Goal: Task Accomplishment & Management: Manage account settings

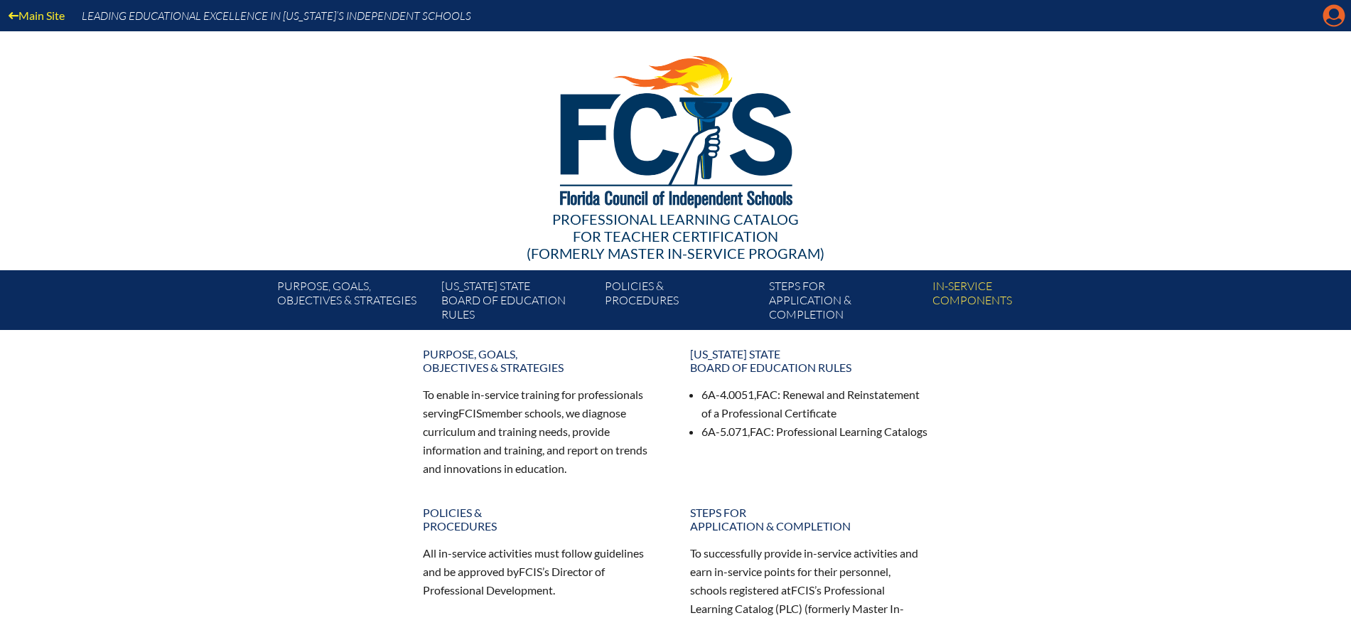
click at [1329, 11] on icon at bounding box center [1335, 16] width 22 height 22
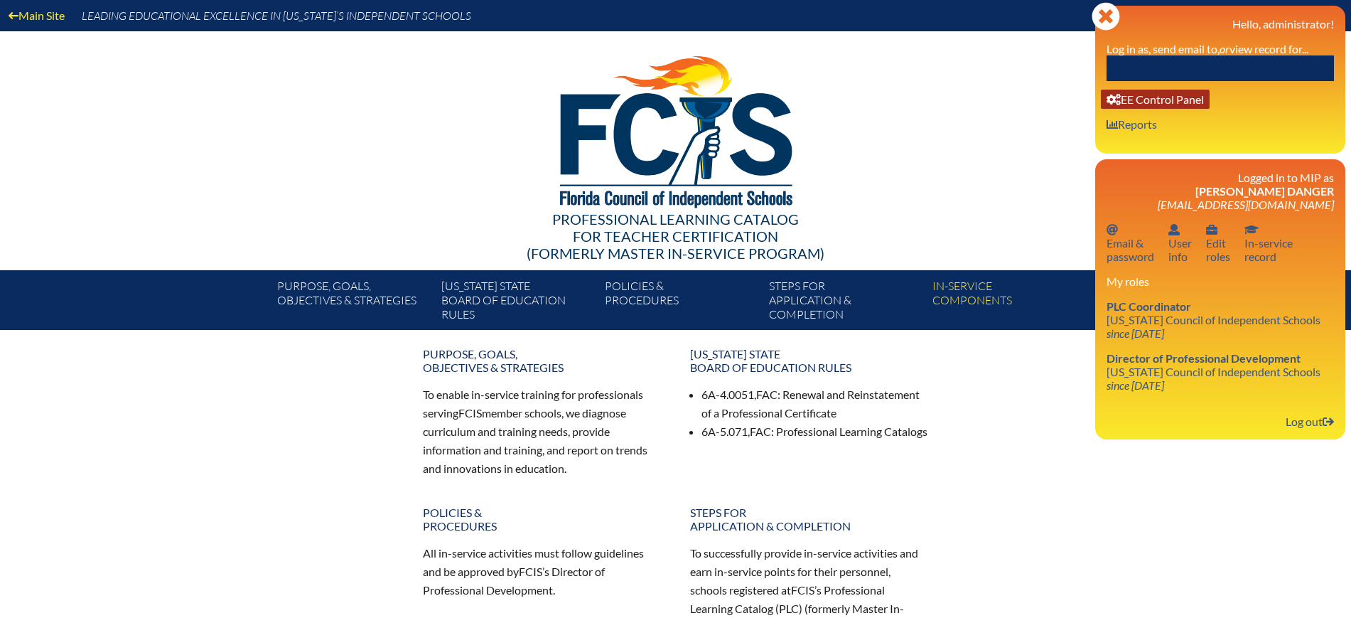
click at [1201, 101] on link "User info EE Control Panel" at bounding box center [1155, 99] width 109 height 19
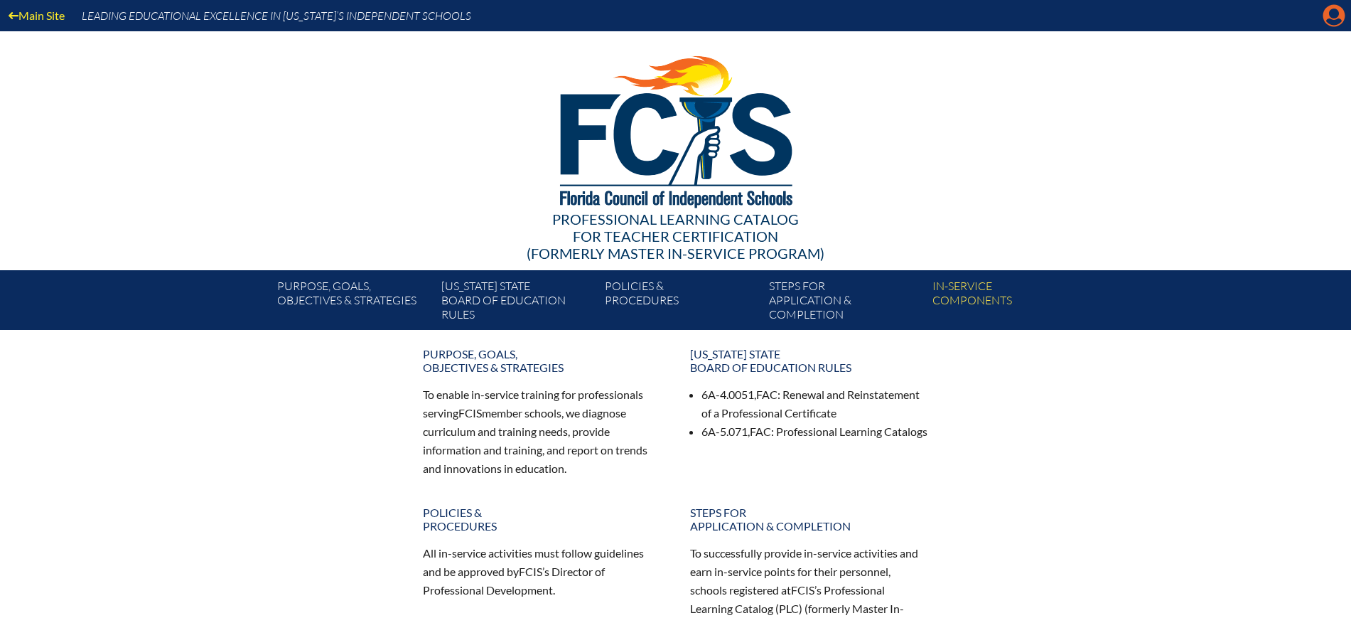
click at [1337, 11] on icon "Manage Account" at bounding box center [1334, 15] width 23 height 23
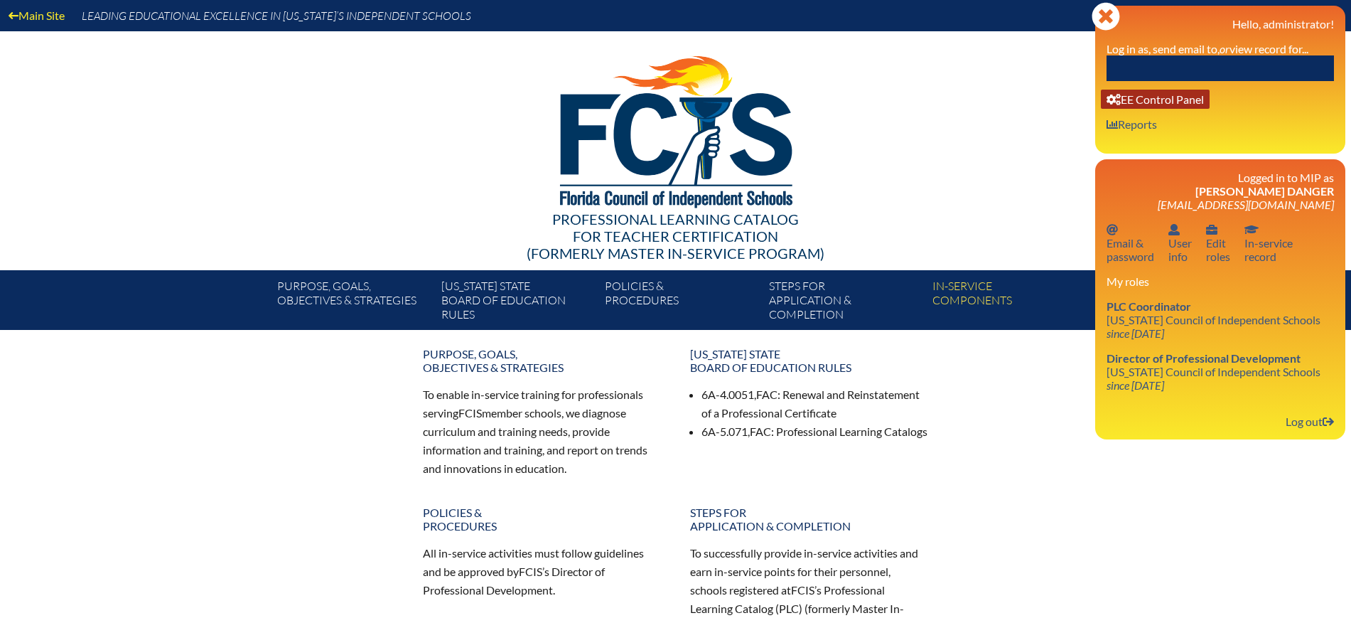
click at [1201, 98] on link "User info EE Control Panel" at bounding box center [1155, 99] width 109 height 19
drag, startPoint x: 1308, startPoint y: 414, endPoint x: 1304, endPoint y: 407, distance: 8.6
click at [1308, 416] on link "Log out Log out" at bounding box center [1310, 421] width 60 height 19
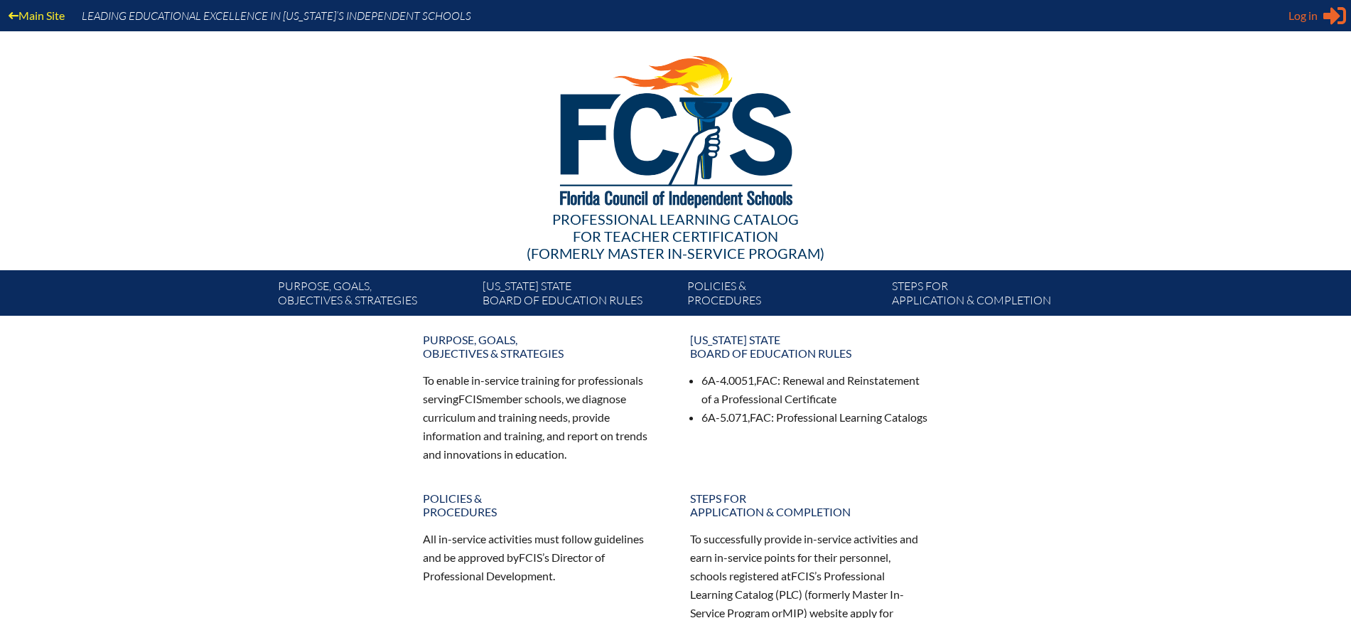
click at [1326, 11] on icon "Sign in or register" at bounding box center [1335, 15] width 23 height 23
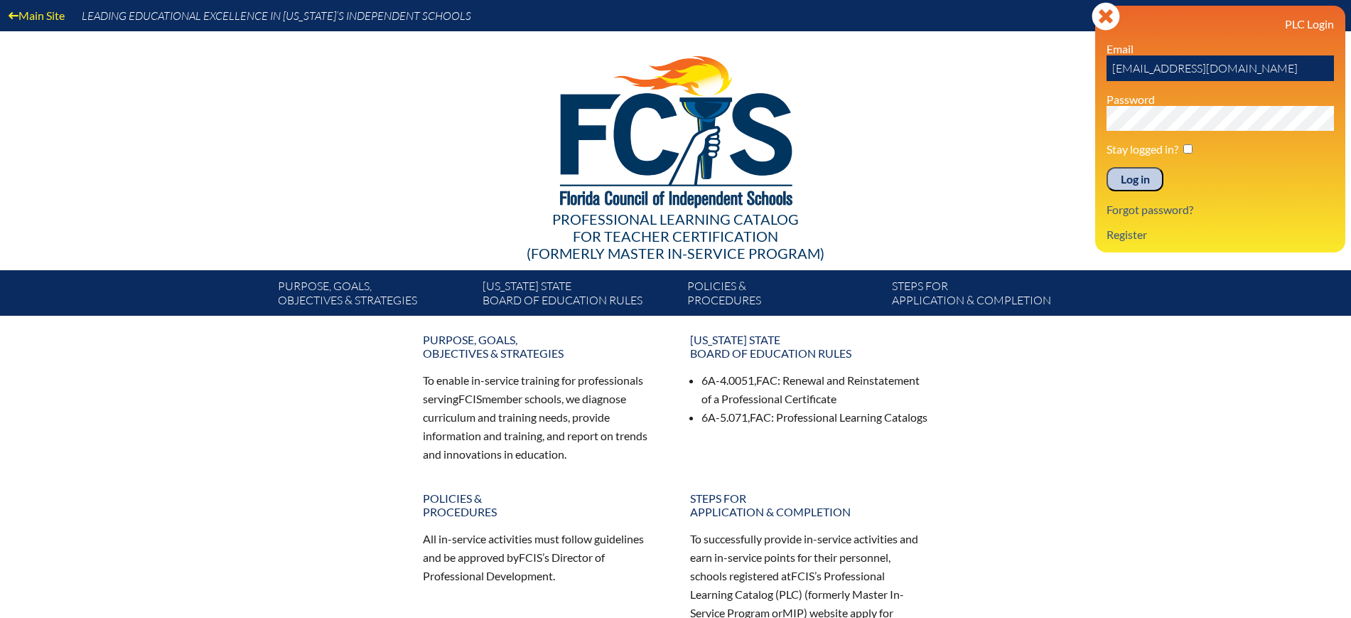
drag, startPoint x: 1178, startPoint y: 60, endPoint x: 1053, endPoint y: 60, distance: 125.1
click at [1053, 60] on div "Main Site Leading Educational Excellence in Florida’s Independent Schools Profe…" at bounding box center [675, 158] width 1351 height 316
paste input "msmith@lhp"
type input "msmith@lhps.org"
click at [1070, 136] on div at bounding box center [676, 129] width 819 height 196
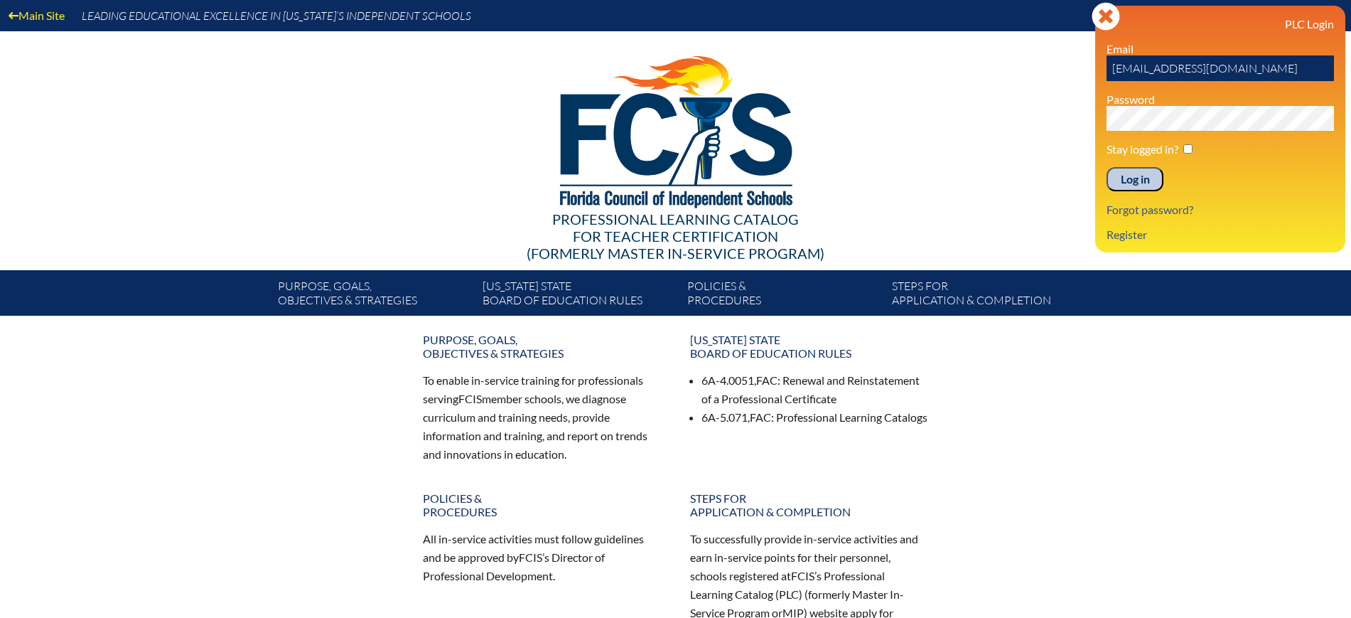
click at [1141, 170] on input "Log in" at bounding box center [1135, 179] width 57 height 24
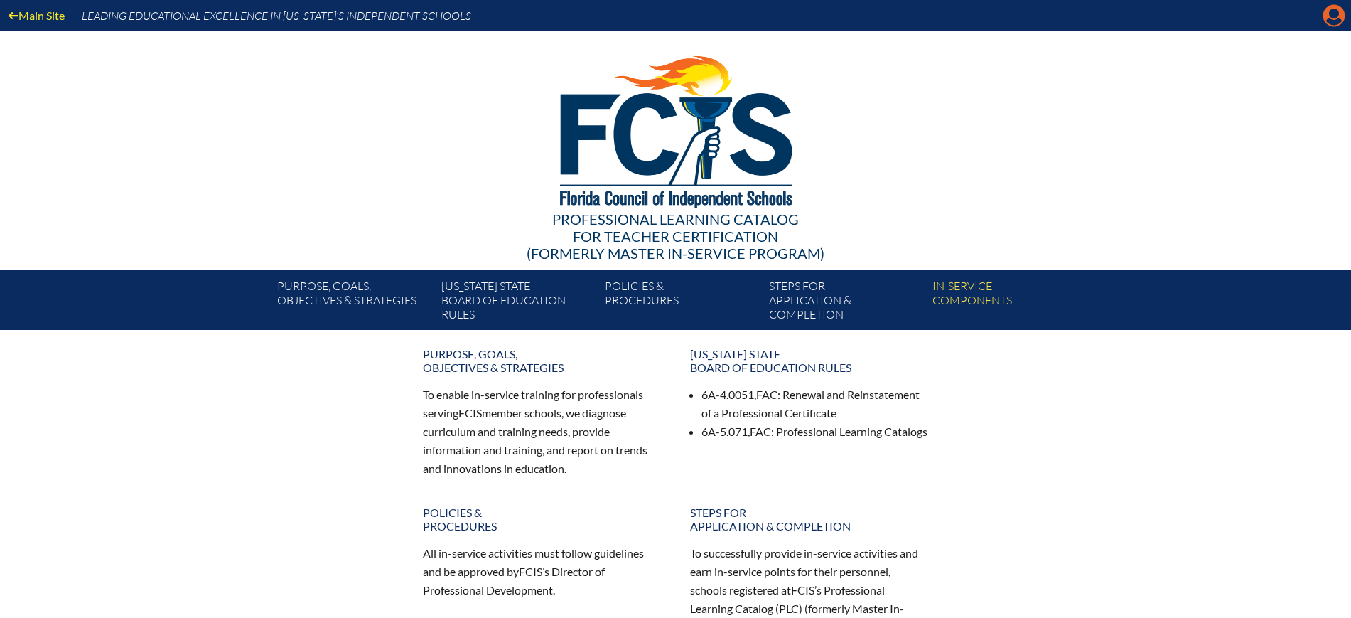
click at [1333, 16] on icon "Manage account" at bounding box center [1334, 15] width 23 height 23
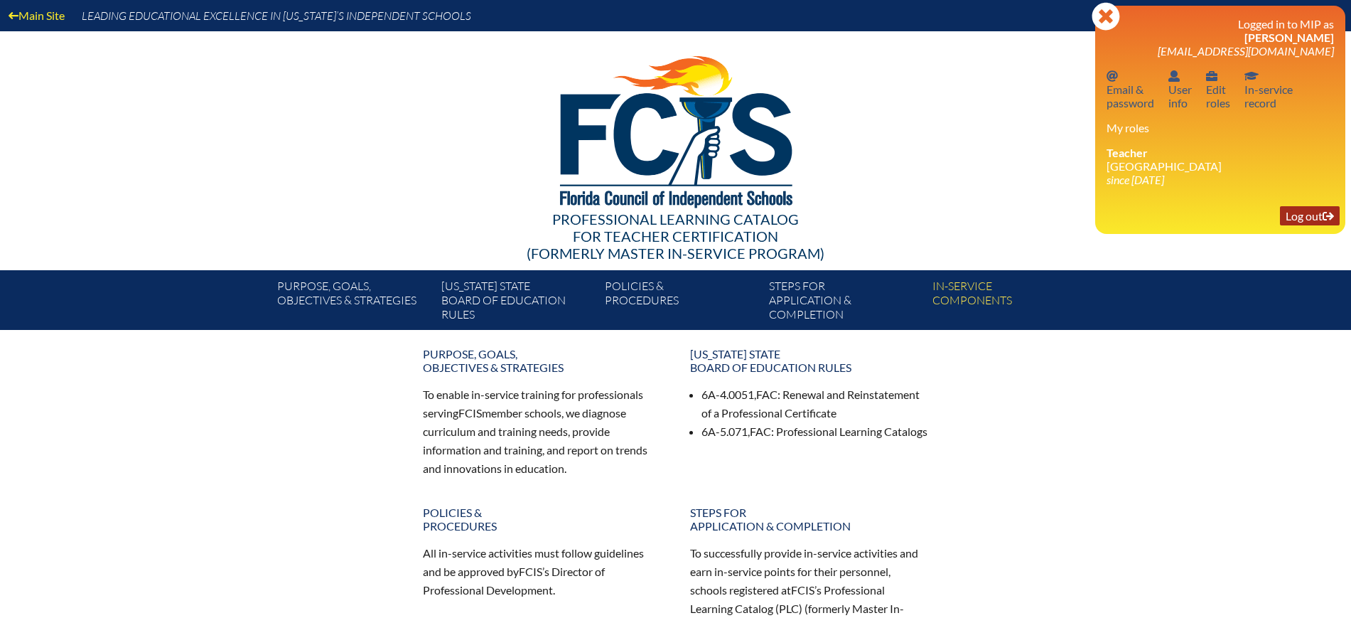
click at [1295, 210] on link "Log out Log out" at bounding box center [1310, 215] width 60 height 19
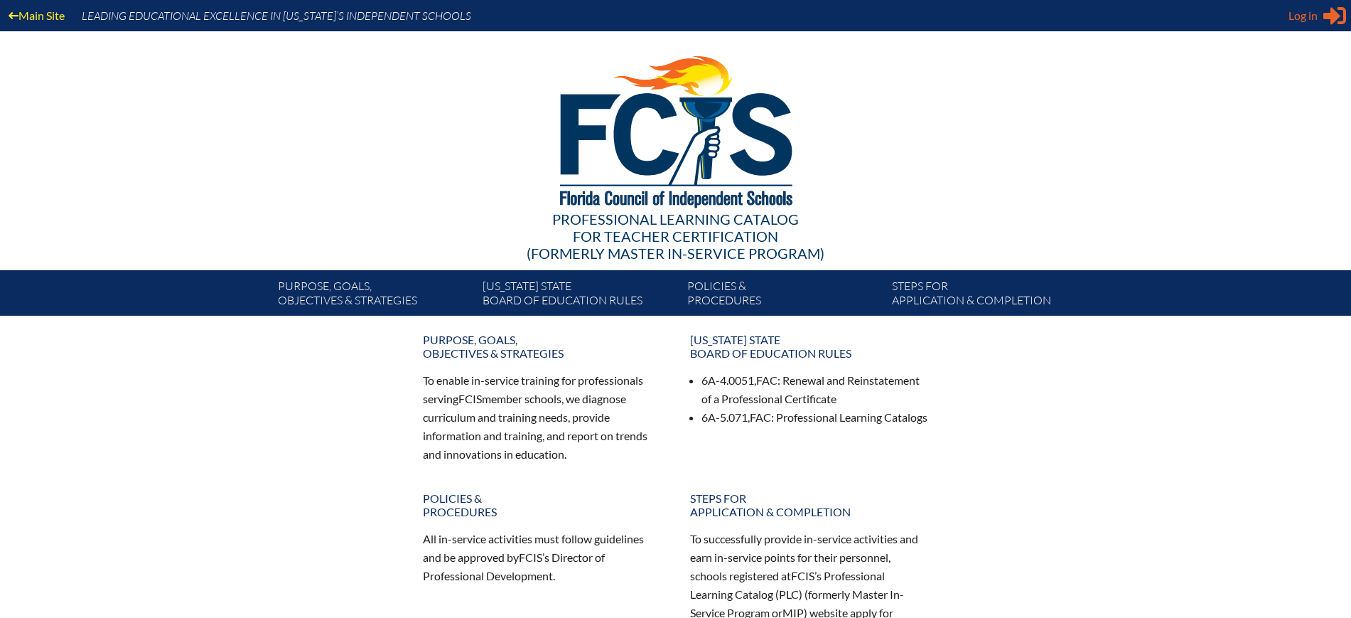
click at [1309, 23] on span "Log in" at bounding box center [1303, 15] width 29 height 17
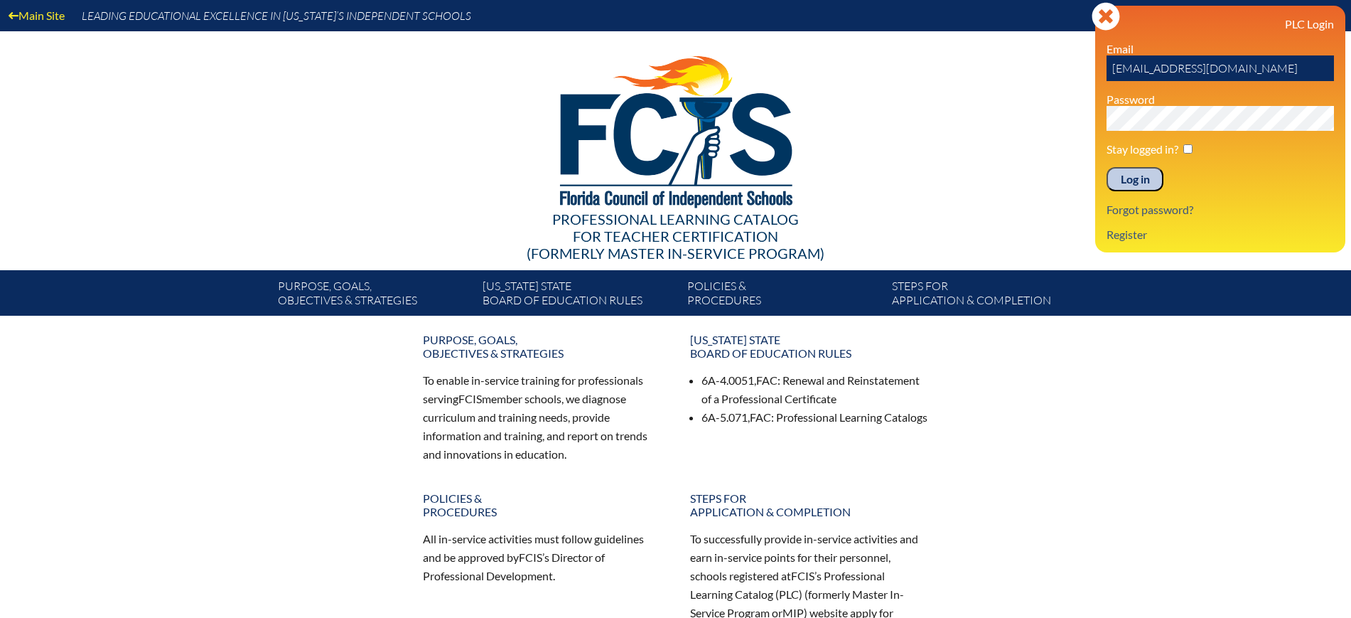
drag, startPoint x: 1243, startPoint y: 73, endPoint x: 999, endPoint y: 74, distance: 243.1
click at [999, 74] on div "Main Site Leading Educational Excellence in Florida’s Independent Schools Profe…" at bounding box center [675, 158] width 1351 height 316
paste input "lhpsmip"
drag, startPoint x: 1169, startPoint y: 70, endPoint x: 1073, endPoint y: 70, distance: 96.0
click at [1073, 70] on div "Main Site Leading Educational Excellence in Florida’s Independent Schools Profe…" at bounding box center [675, 158] width 1351 height 316
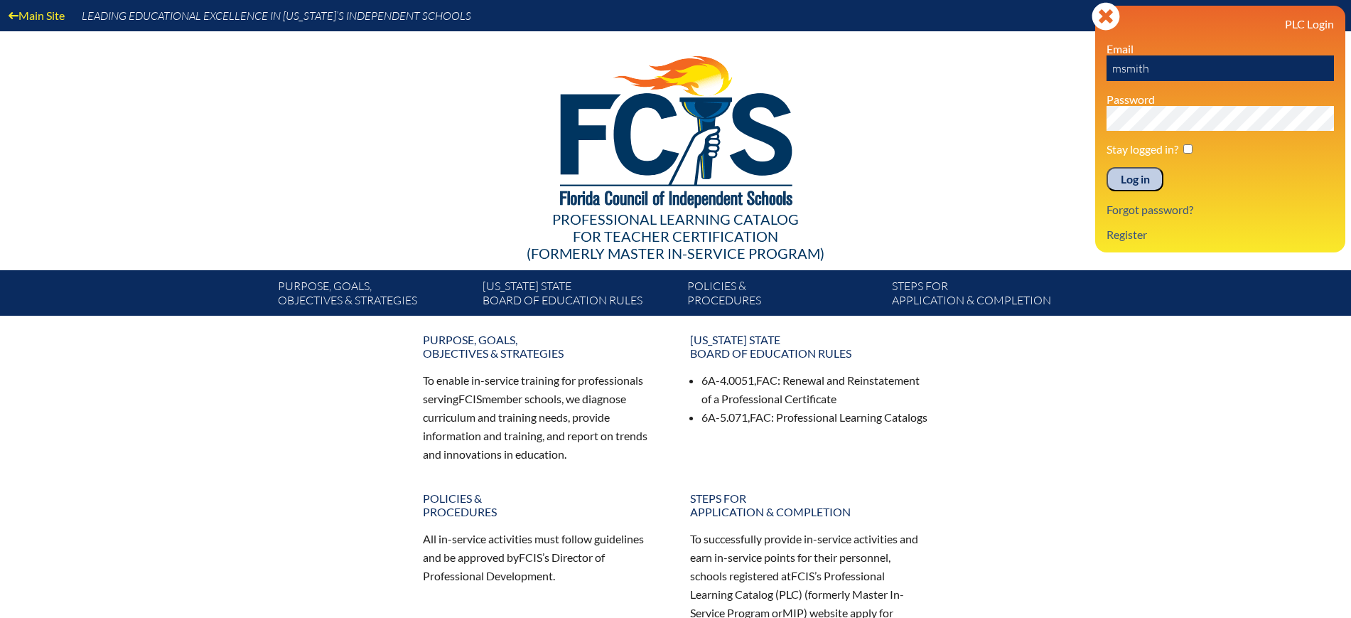
type input "msmith@lhps.org"
click at [1043, 114] on div "Main Site Leading Educational Excellence in Florida’s Independent Schools Profe…" at bounding box center [675, 158] width 1351 height 316
click at [1127, 183] on input "Log in" at bounding box center [1135, 179] width 57 height 24
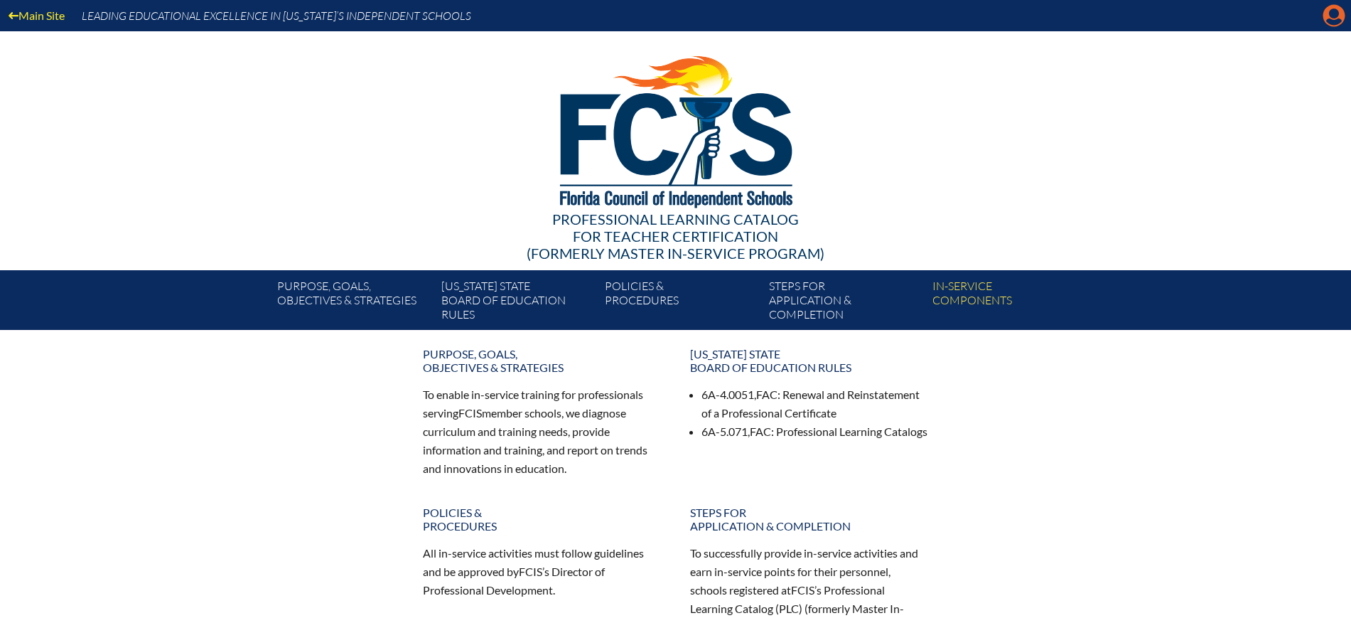
click at [1340, 9] on icon at bounding box center [1335, 16] width 22 height 22
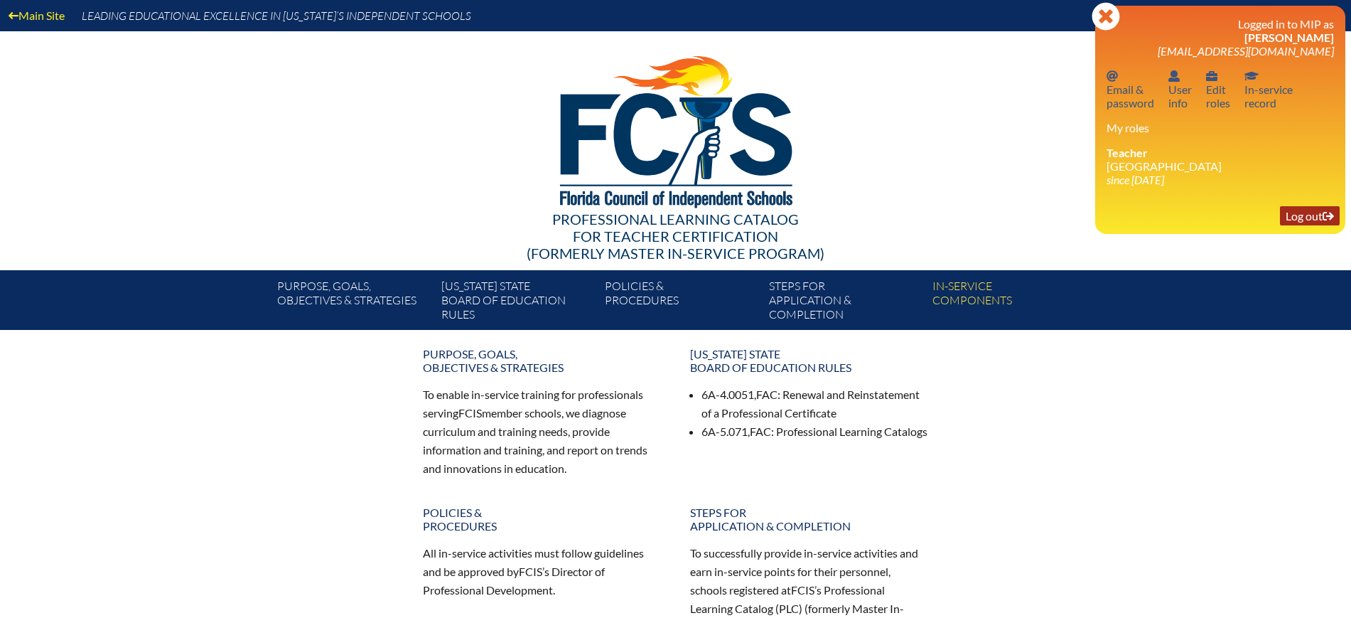
click at [1324, 215] on icon at bounding box center [1328, 216] width 11 height 9
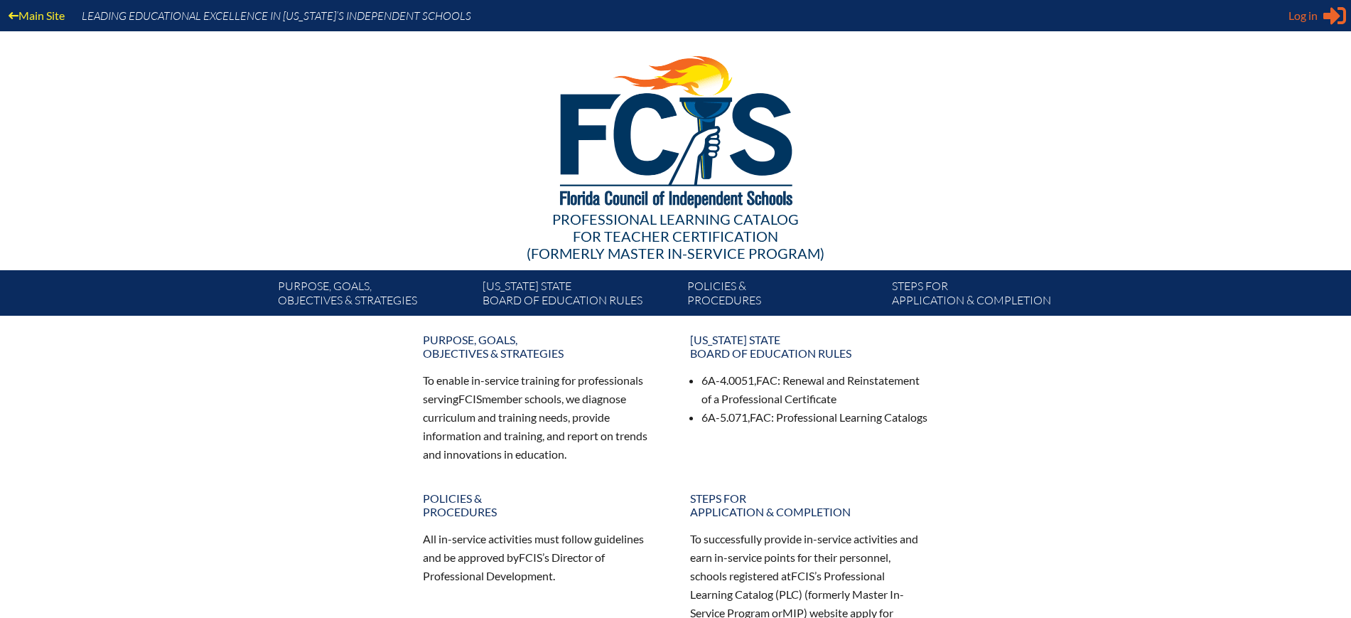
type input "[EMAIL_ADDRESS][DOMAIN_NAME]"
click at [1295, 18] on span "Log in" at bounding box center [1303, 15] width 29 height 17
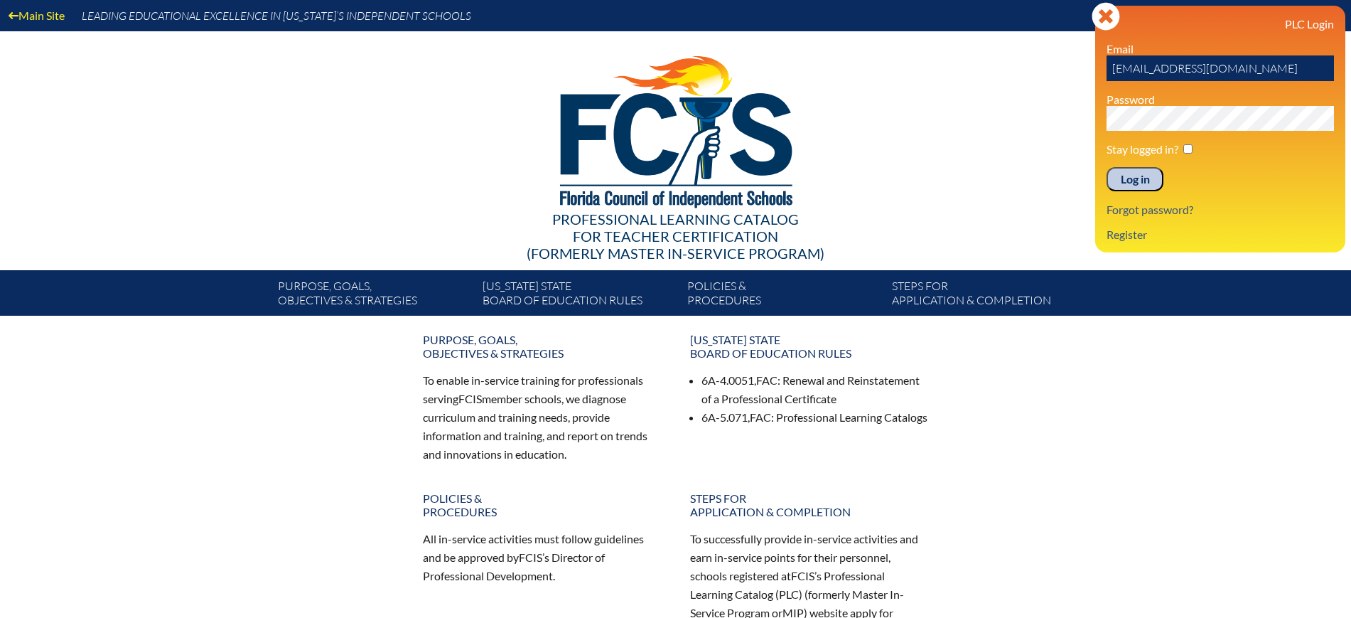
click at [1123, 172] on input "Log in" at bounding box center [1135, 179] width 57 height 24
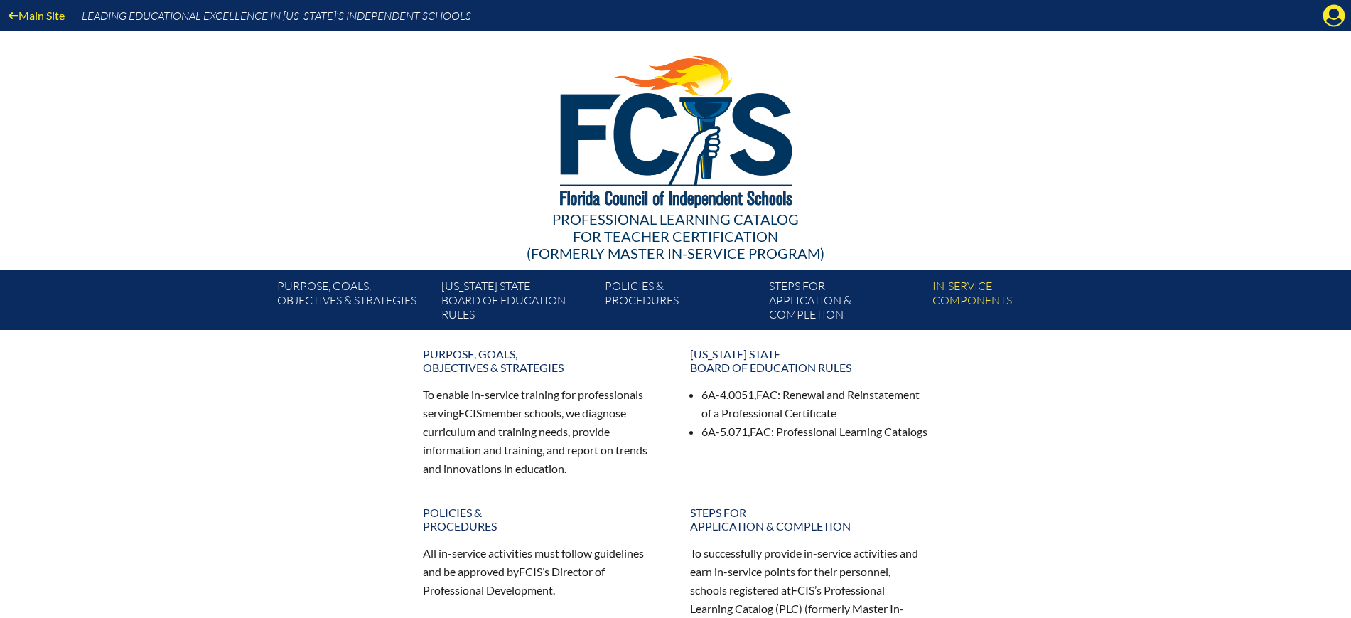
drag, startPoint x: 1329, startPoint y: 24, endPoint x: 1316, endPoint y: 43, distance: 23.1
click at [1334, 18] on icon "Manage Account" at bounding box center [1334, 15] width 23 height 23
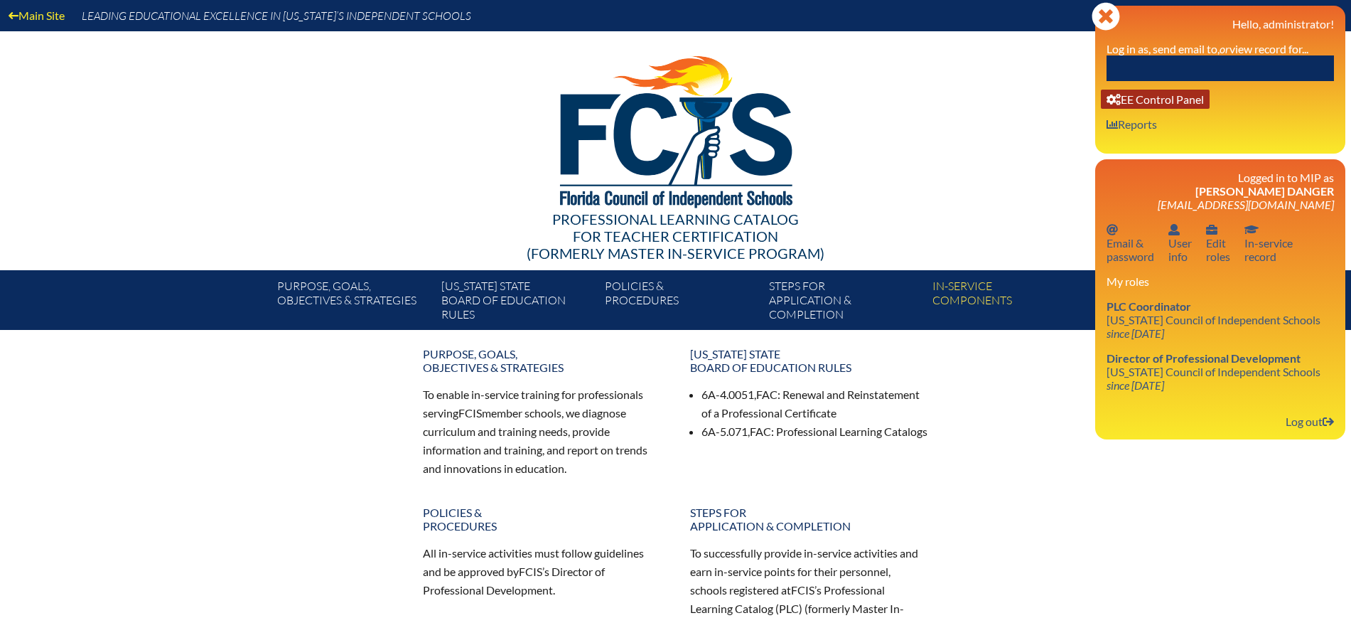
click at [1153, 97] on link "User info EE Control Panel" at bounding box center [1155, 99] width 109 height 19
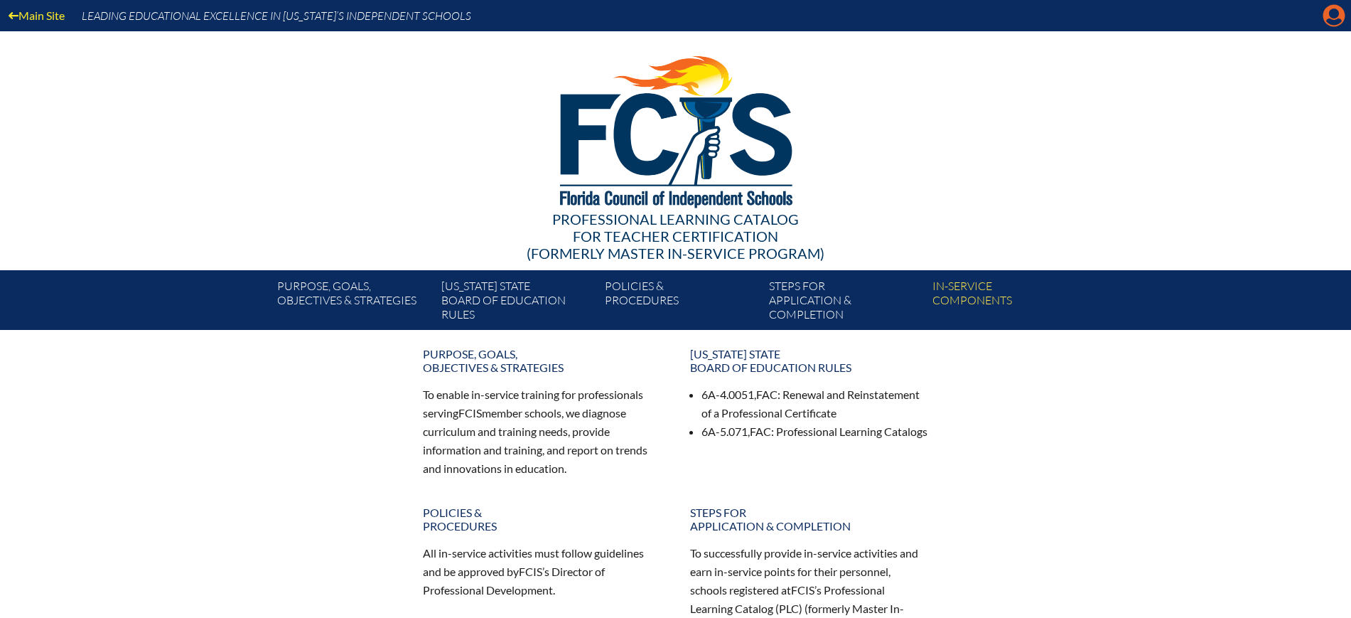
click at [1338, 18] on icon at bounding box center [1335, 16] width 22 height 22
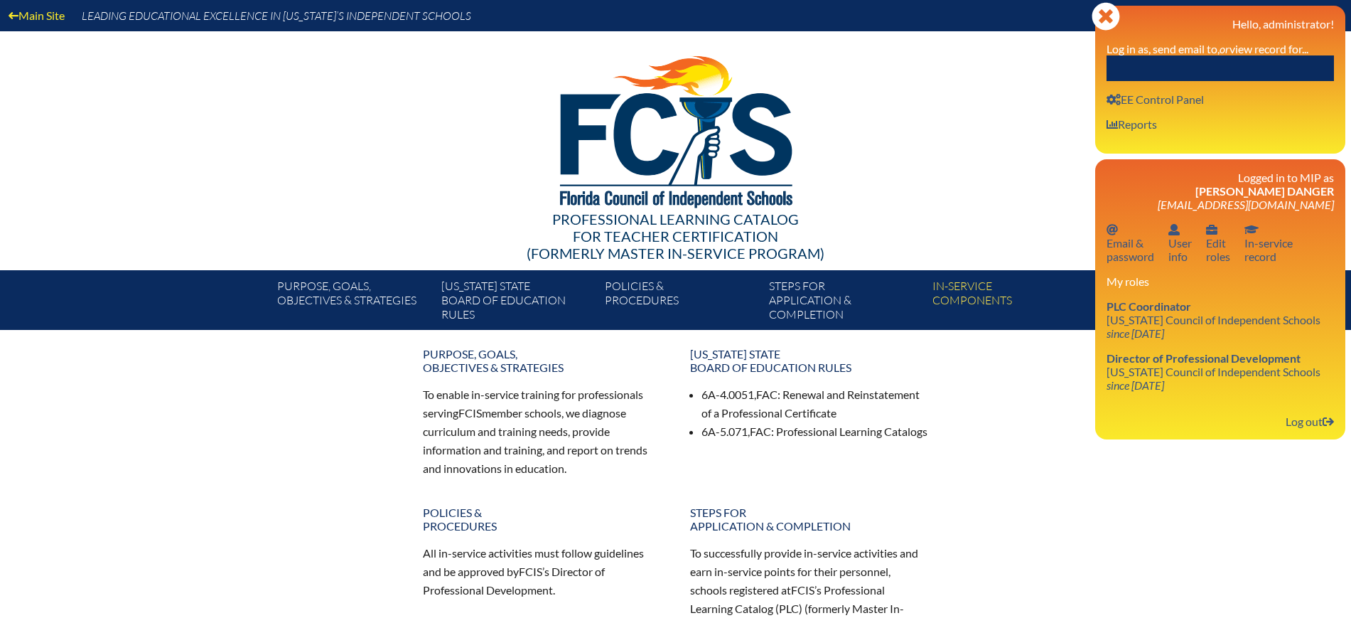
click at [1280, 56] on input "text" at bounding box center [1220, 68] width 227 height 26
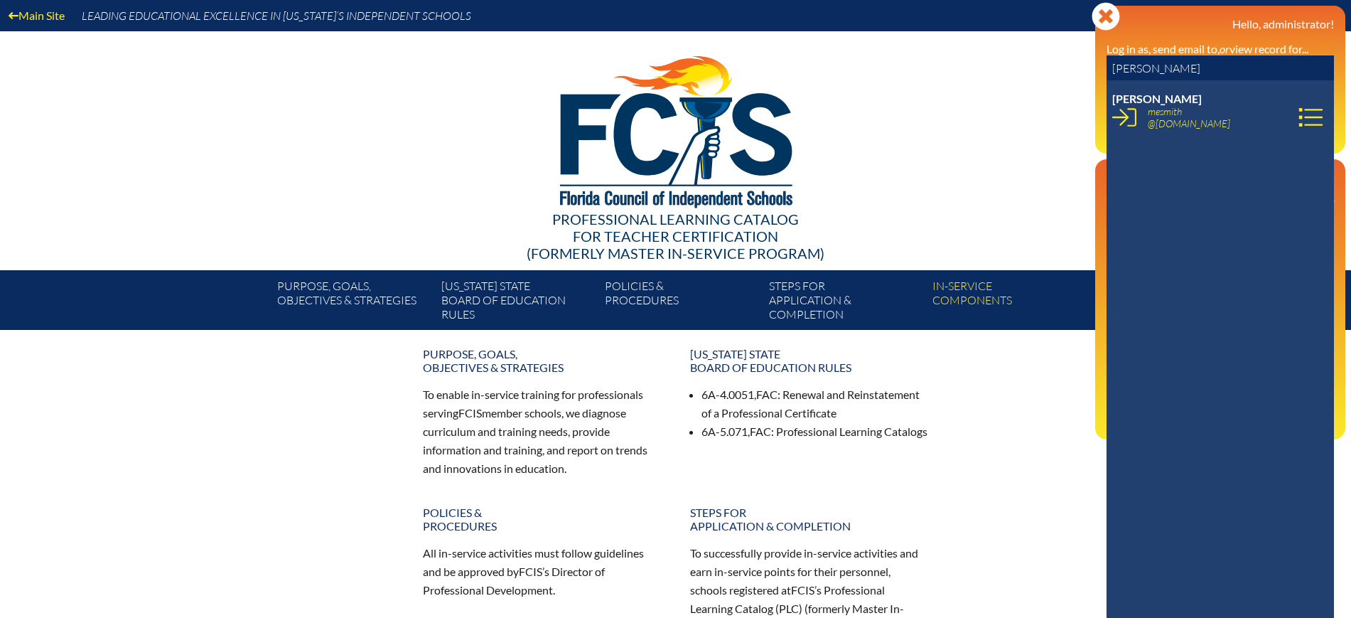
type input "meghan smith"
drag, startPoint x: 1198, startPoint y: 123, endPoint x: 1142, endPoint y: 114, distance: 56.1
click at [1148, 114] on span "mesmith @lhps.org" at bounding box center [1195, 117] width 94 height 24
copy link "mesmith @lhps.org"
click at [936, 107] on div at bounding box center [676, 129] width 819 height 196
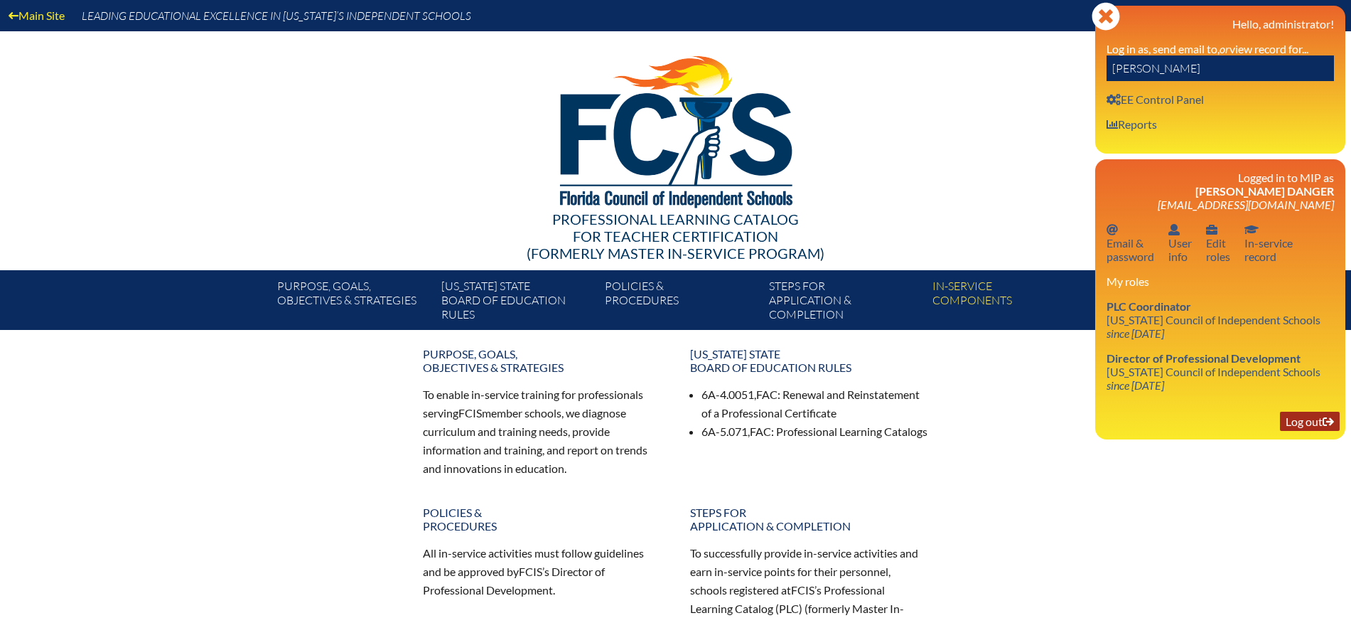
drag, startPoint x: 1287, startPoint y: 421, endPoint x: 1341, endPoint y: 235, distance: 193.4
click at [1288, 421] on link "Log out Log out" at bounding box center [1310, 421] width 60 height 19
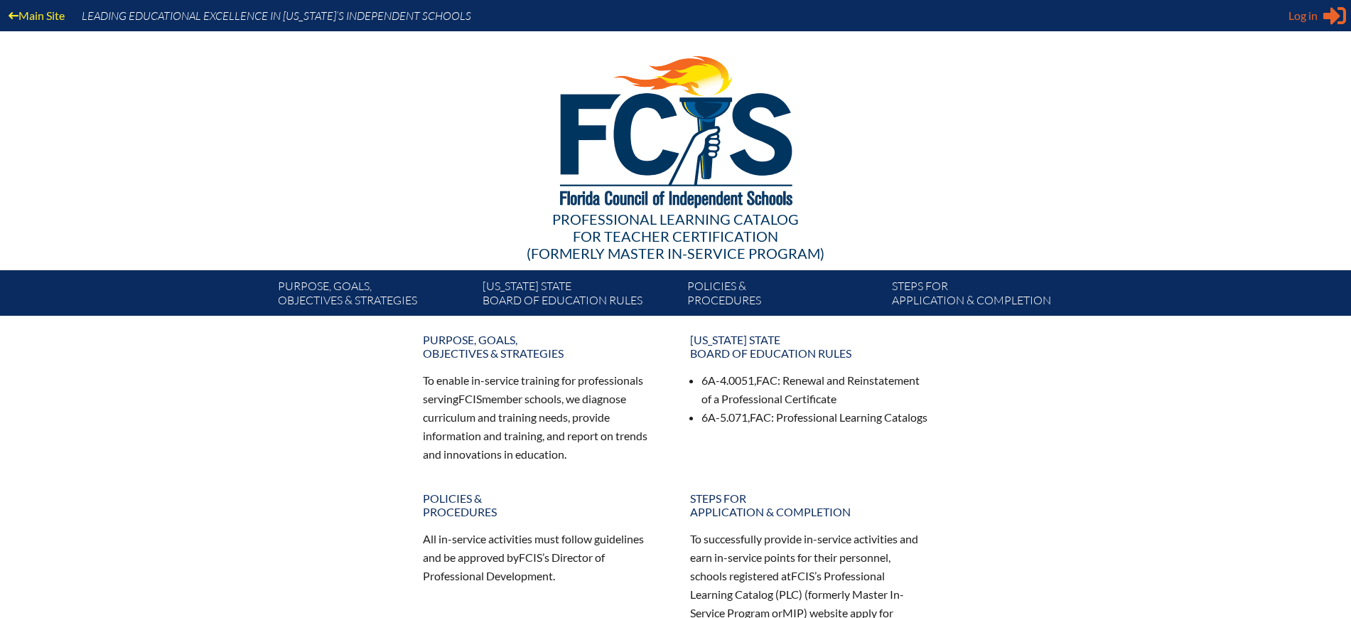
drag, startPoint x: 1321, startPoint y: 24, endPoint x: 1280, endPoint y: 54, distance: 50.9
click at [1321, 24] on div "Log in Close Sign in or register" at bounding box center [1318, 15] width 58 height 23
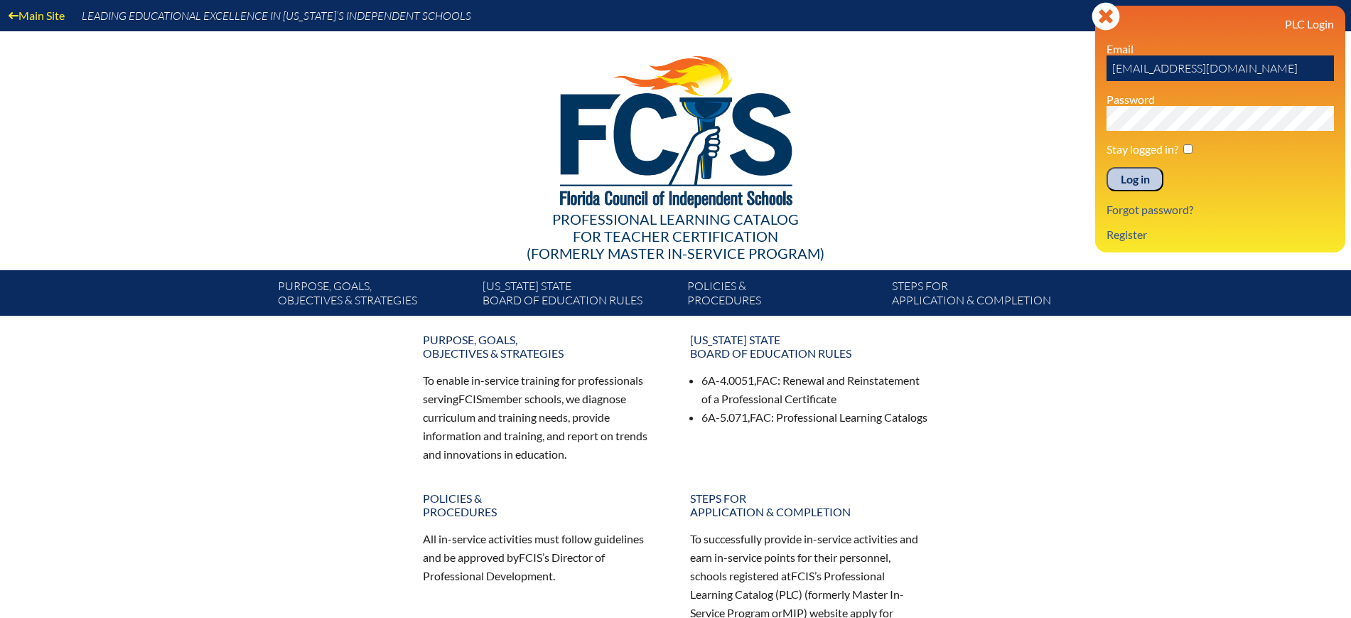
drag, startPoint x: 1253, startPoint y: 70, endPoint x: 1082, endPoint y: 69, distance: 171.3
click at [1082, 69] on div "Main Site Leading Educational Excellence in Florida’s Independent Schools Profe…" at bounding box center [675, 158] width 1351 height 316
paste input "lhpsmip"
click at [1034, 105] on div "Main Site Leading Educational Excellence in Florida’s Independent Schools Profe…" at bounding box center [675, 158] width 1351 height 316
drag, startPoint x: 1179, startPoint y: 65, endPoint x: 1069, endPoint y: 65, distance: 110.2
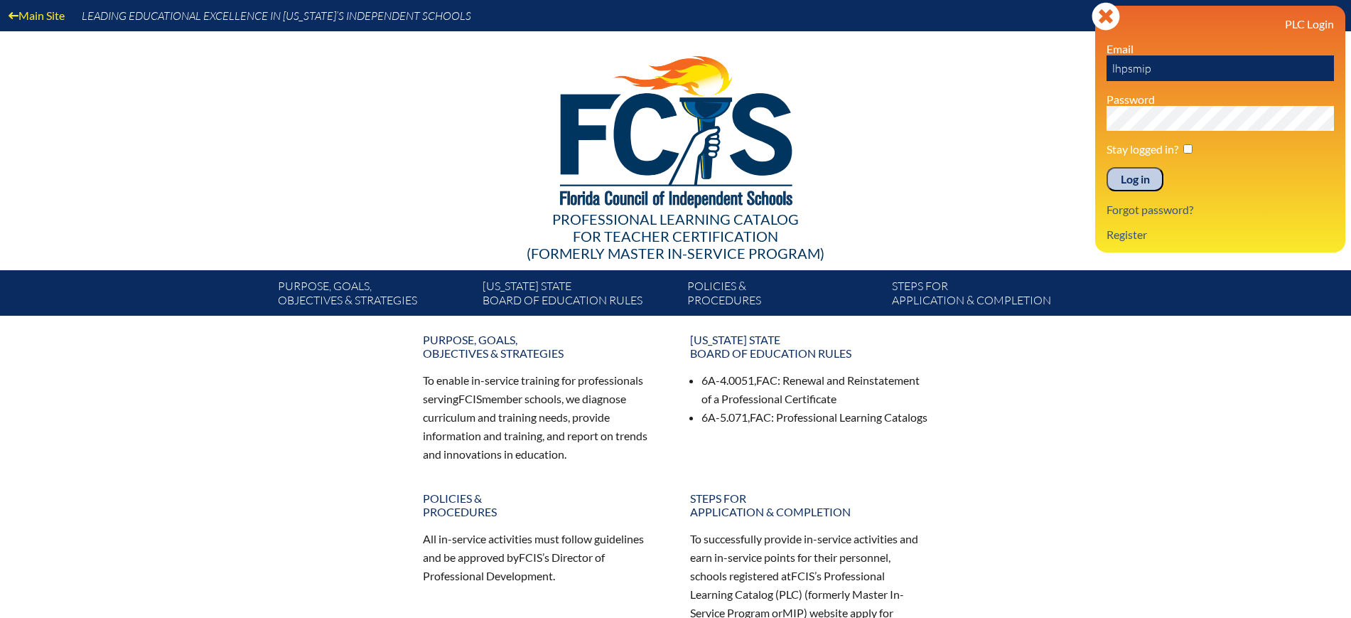
click at [1069, 65] on div "Main Site Leading Educational Excellence in Florida’s Independent Schools Profe…" at bounding box center [675, 158] width 1351 height 316
paste input "mesmith@lhps.org"
click at [1114, 61] on input "mesmith@lhps.org" at bounding box center [1220, 68] width 227 height 26
type input "mesmith@lhps.org"
click at [1133, 188] on input "Log in" at bounding box center [1135, 179] width 57 height 24
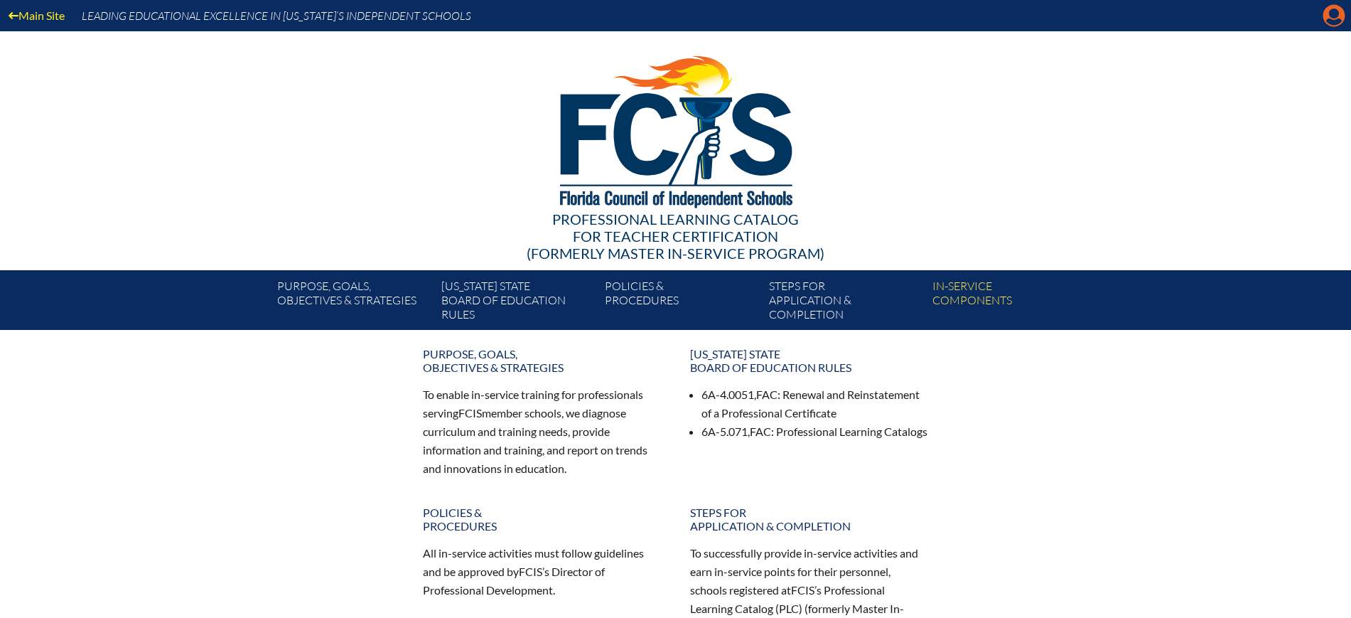
click at [1334, 19] on icon at bounding box center [1335, 16] width 22 height 22
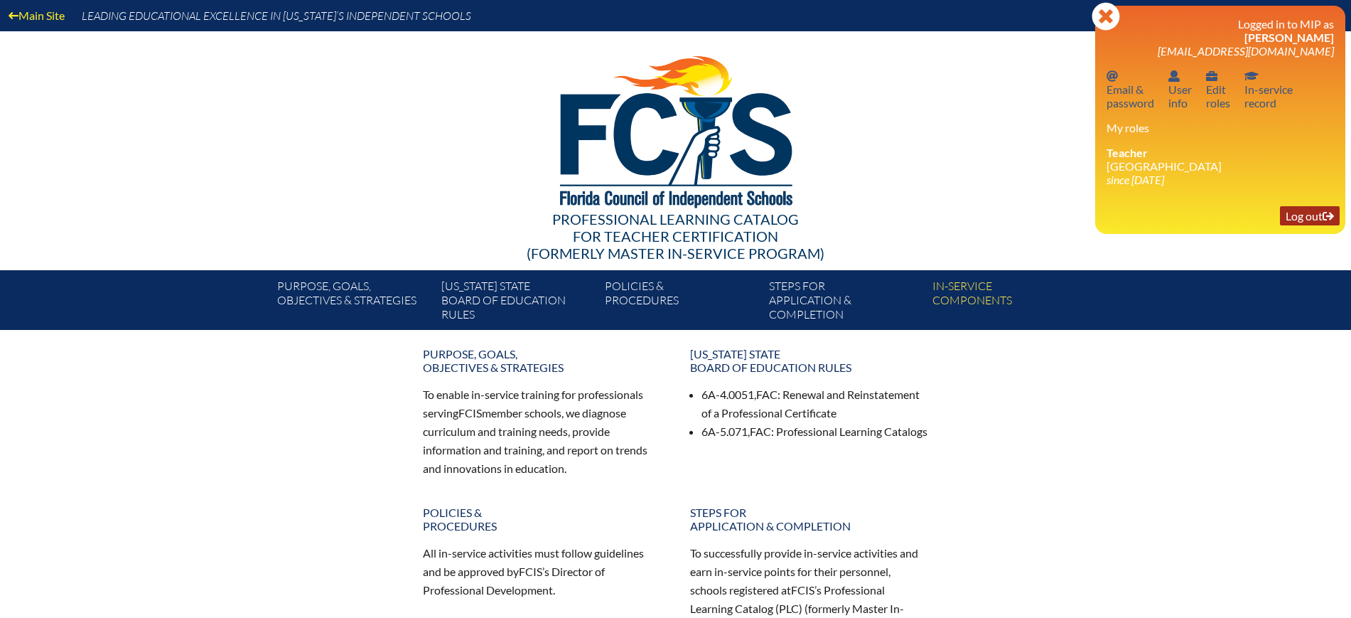
click at [1302, 207] on link "Log out Log out" at bounding box center [1310, 215] width 60 height 19
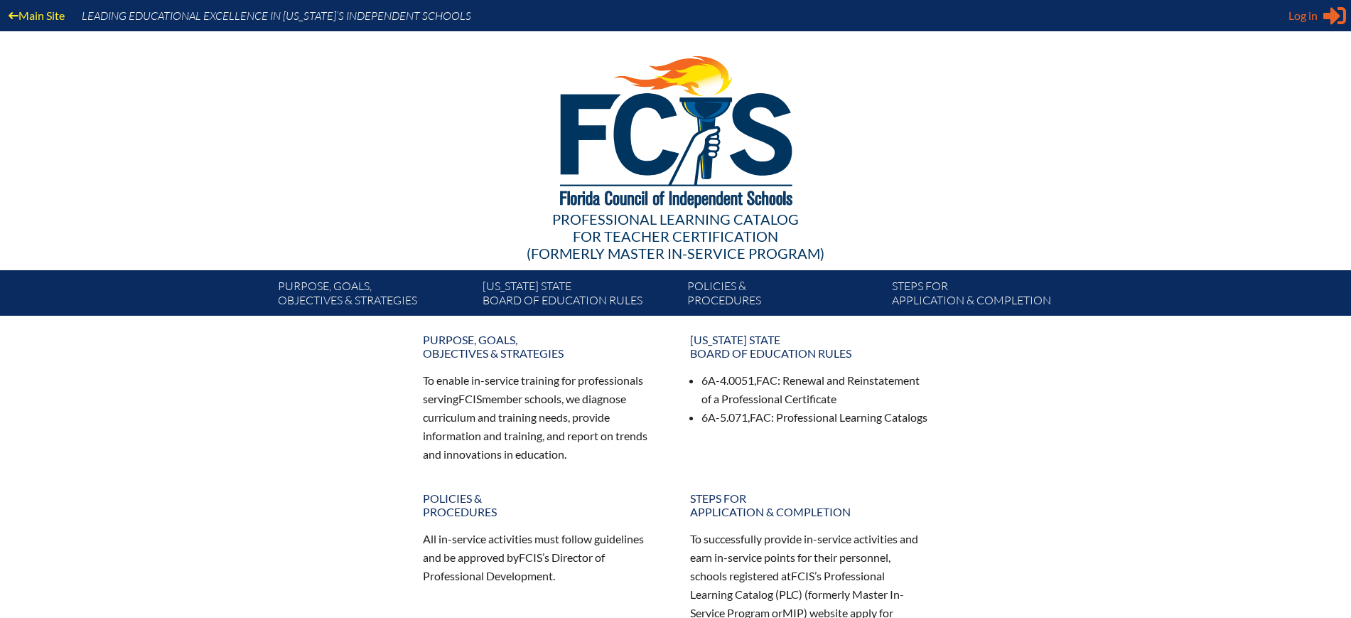
type input "[EMAIL_ADDRESS][DOMAIN_NAME]"
click at [1293, 25] on div "Log in Close Sign in or register" at bounding box center [1318, 15] width 58 height 23
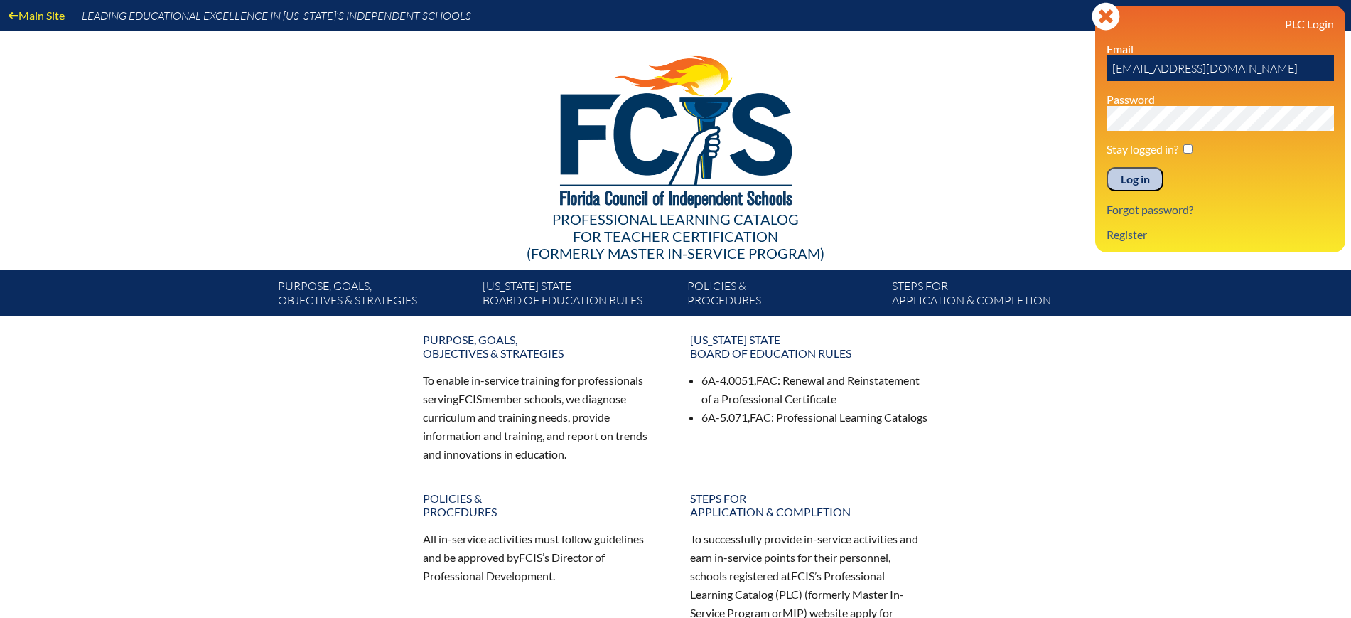
drag, startPoint x: 1133, startPoint y: 177, endPoint x: 1151, endPoint y: 174, distance: 18.0
click at [1134, 177] on input "Log in" at bounding box center [1135, 179] width 57 height 24
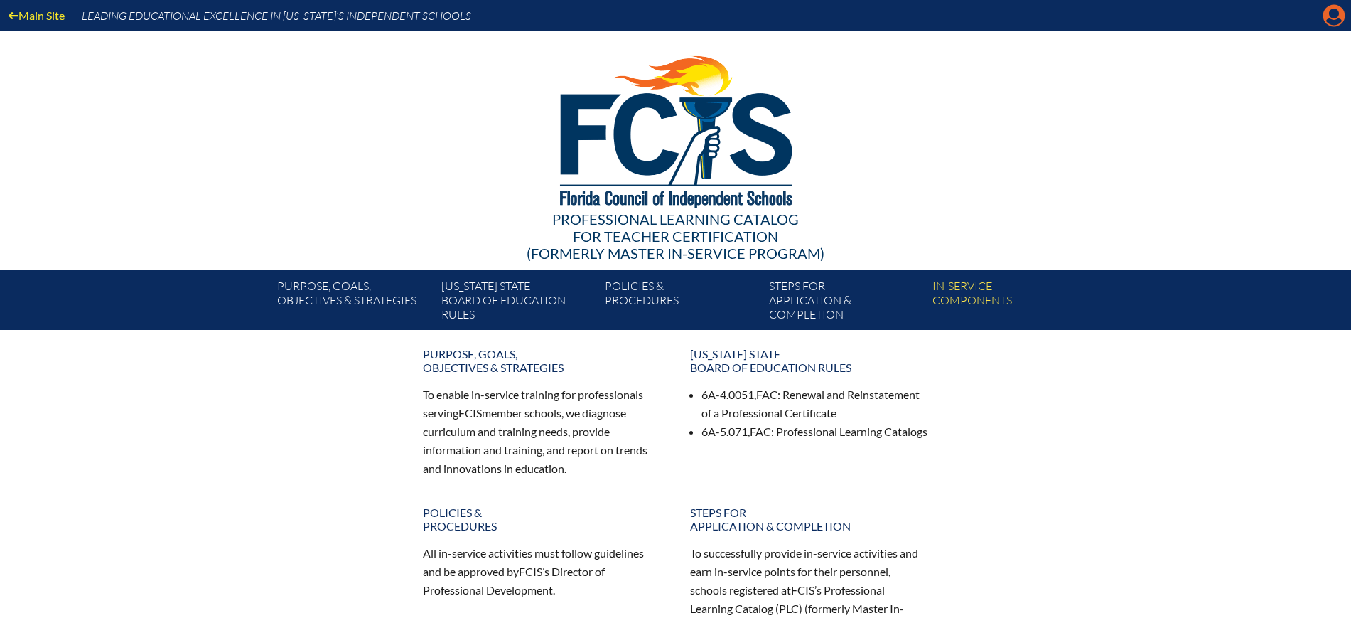
click at [1337, 16] on icon "Manage Account" at bounding box center [1334, 15] width 23 height 23
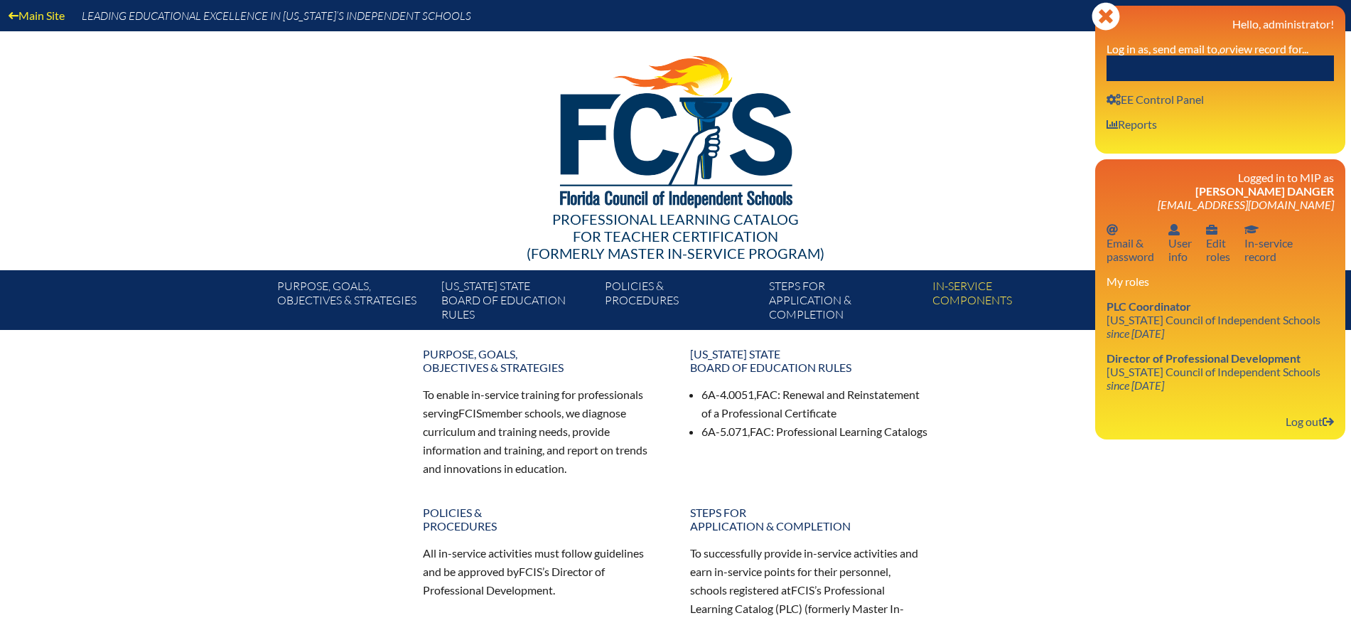
click at [1261, 70] on input "text" at bounding box center [1220, 68] width 227 height 26
paste input "[PERSON_NAME]"
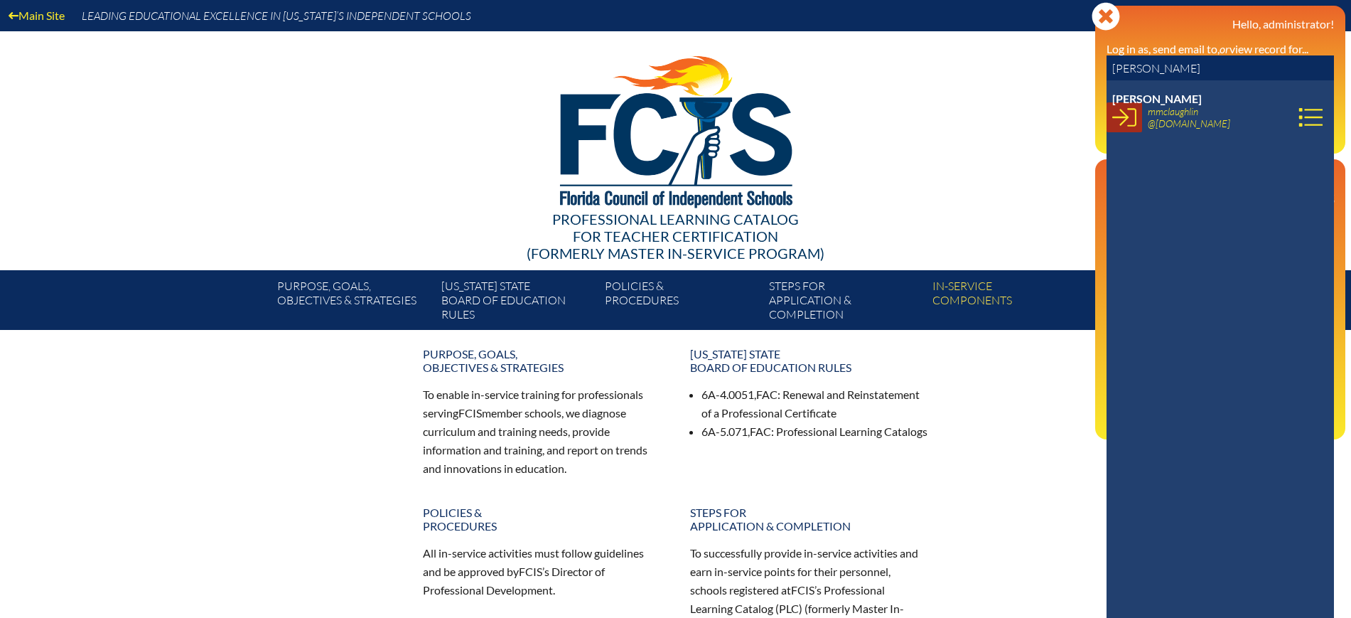
type input "[PERSON_NAME]"
drag, startPoint x: 1125, startPoint y: 122, endPoint x: 1144, endPoint y: 136, distance: 22.9
click at [1125, 123] on icon at bounding box center [1124, 117] width 24 height 24
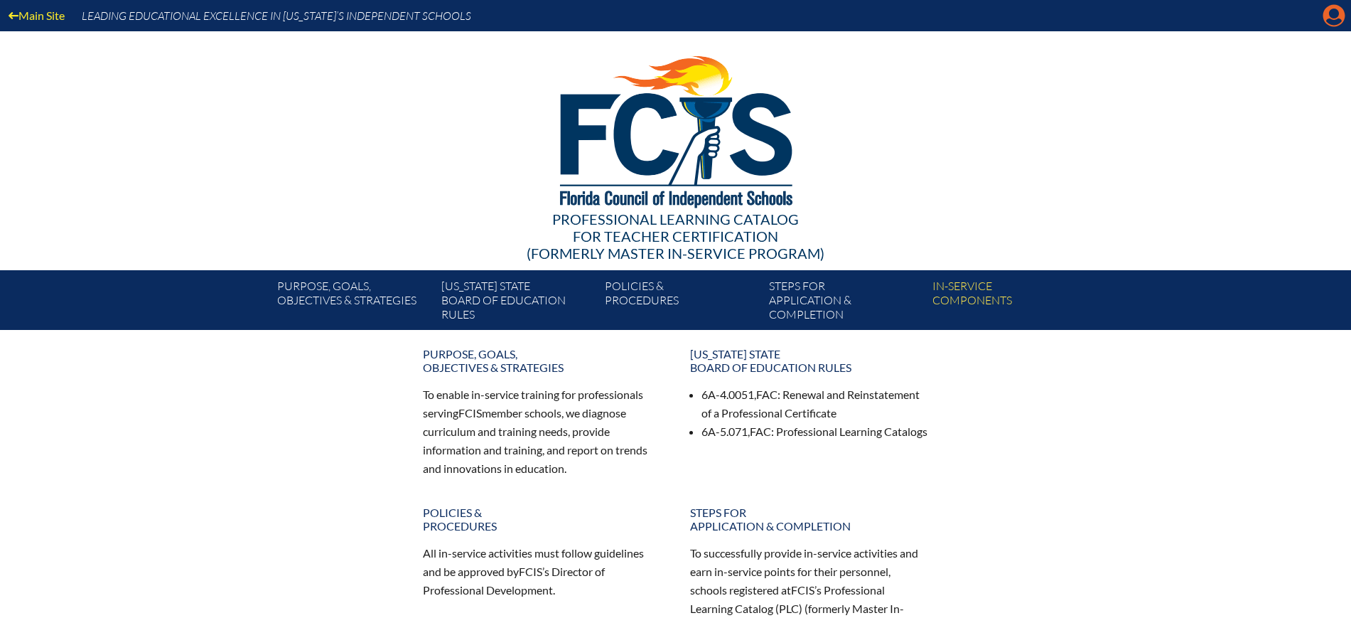
click at [1335, 19] on icon "Manage account" at bounding box center [1334, 15] width 23 height 23
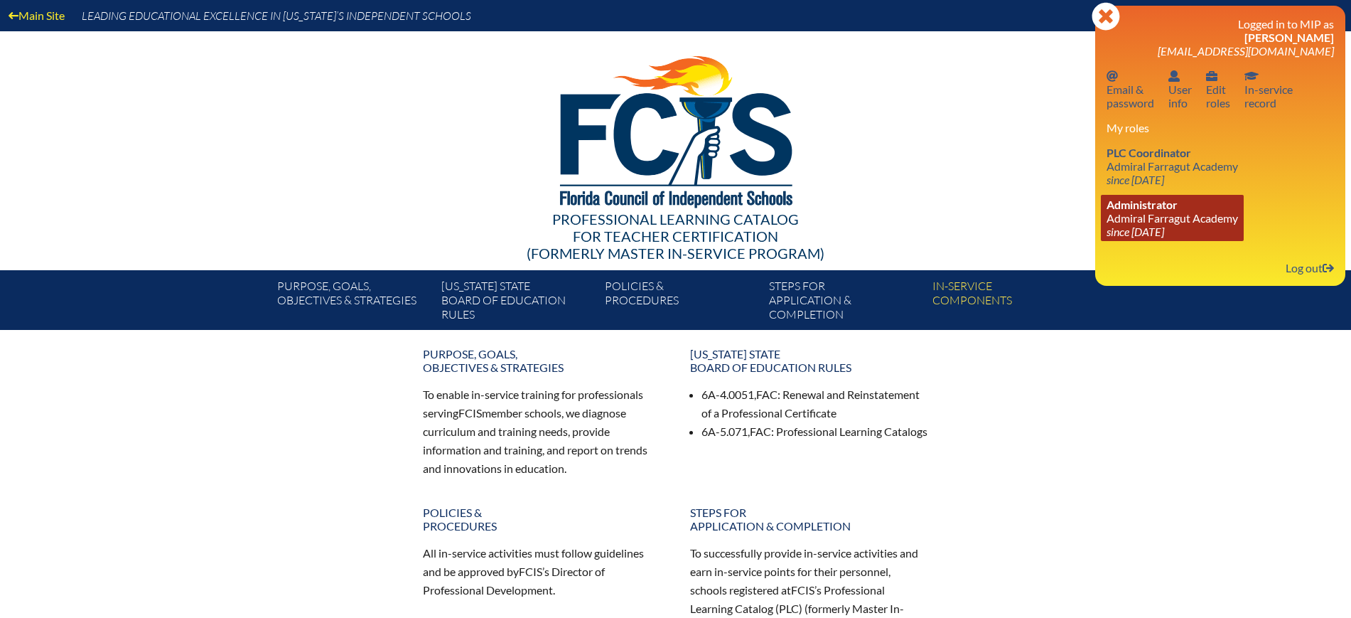
click at [1145, 205] on span "Administrator" at bounding box center [1142, 205] width 71 height 14
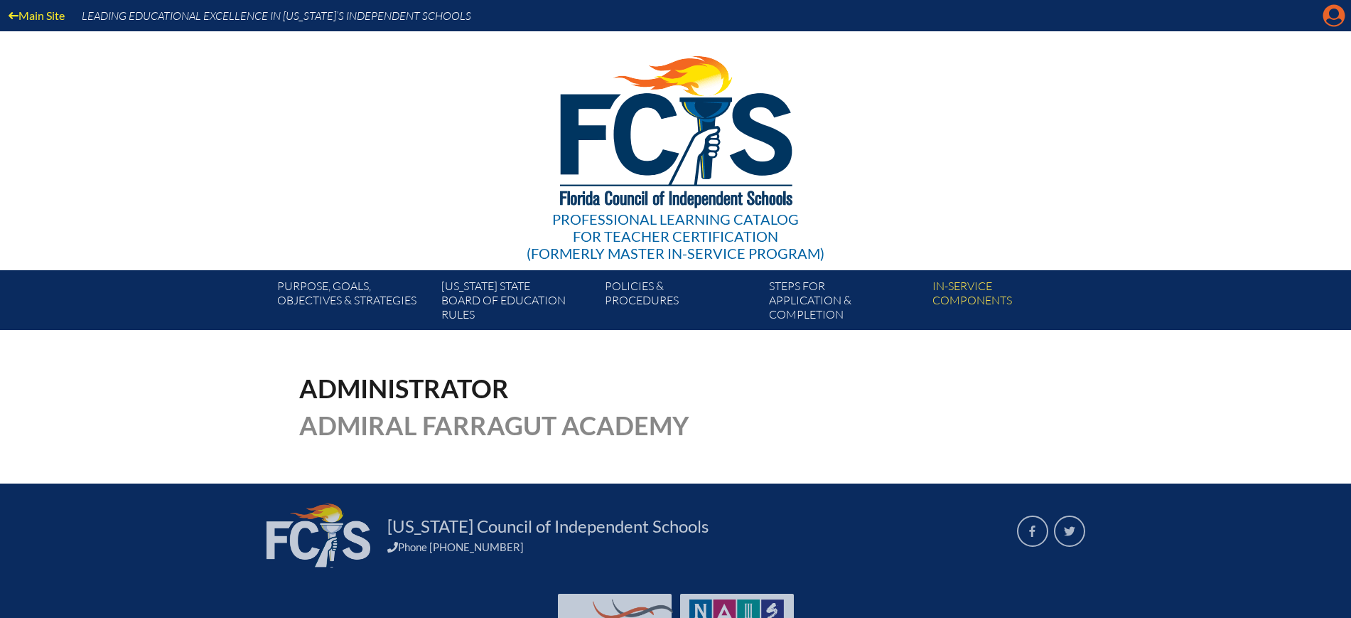
click at [1323, 14] on icon "Manage account" at bounding box center [1334, 15] width 23 height 23
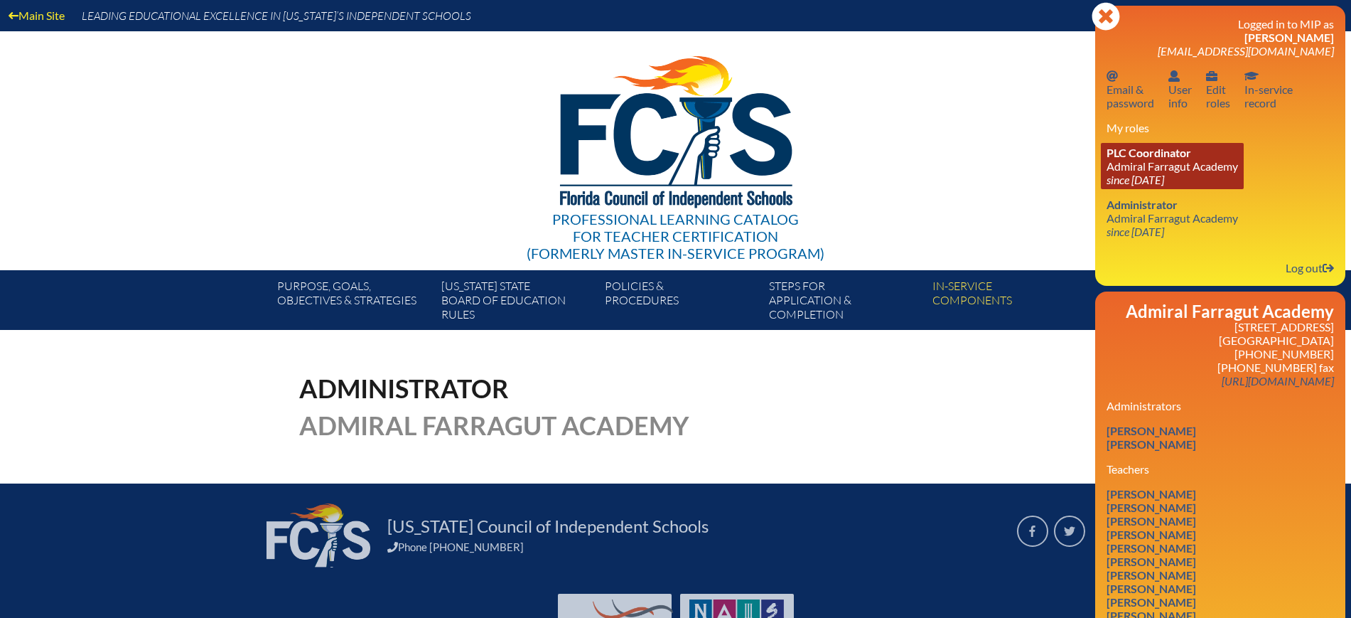
click at [1120, 164] on link "PLC Coordinator [GEOGRAPHIC_DATA] since [DATE]" at bounding box center [1172, 166] width 143 height 46
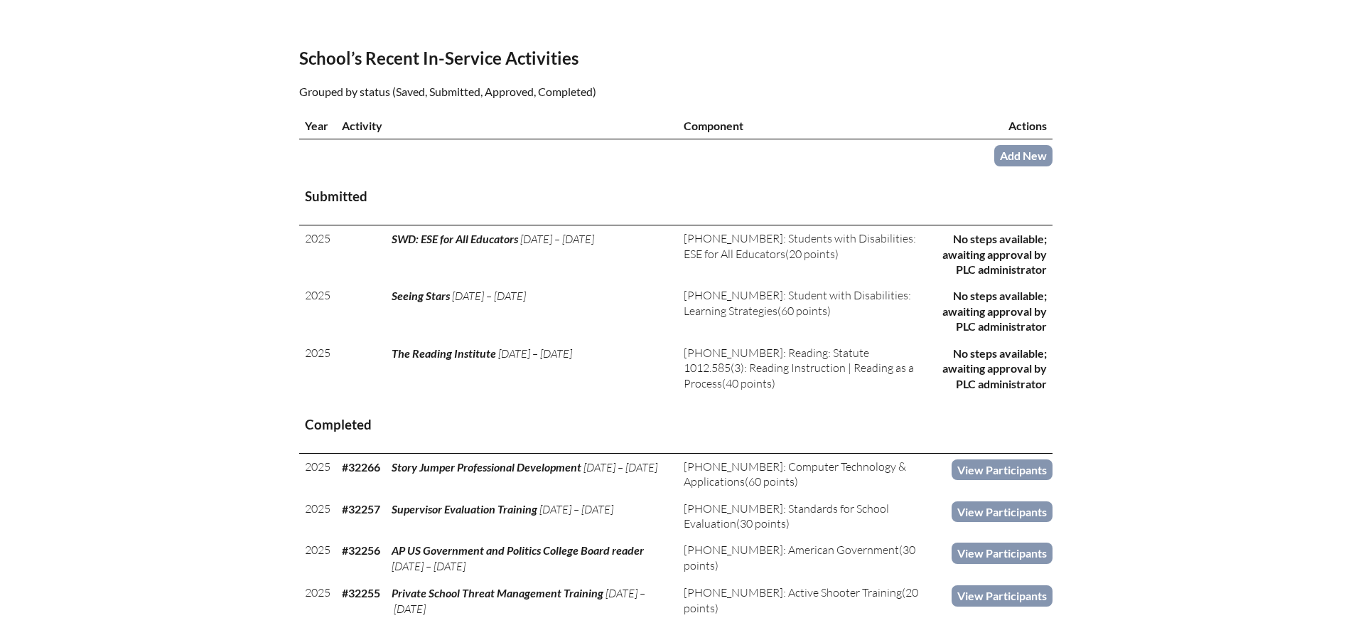
scroll to position [444, 0]
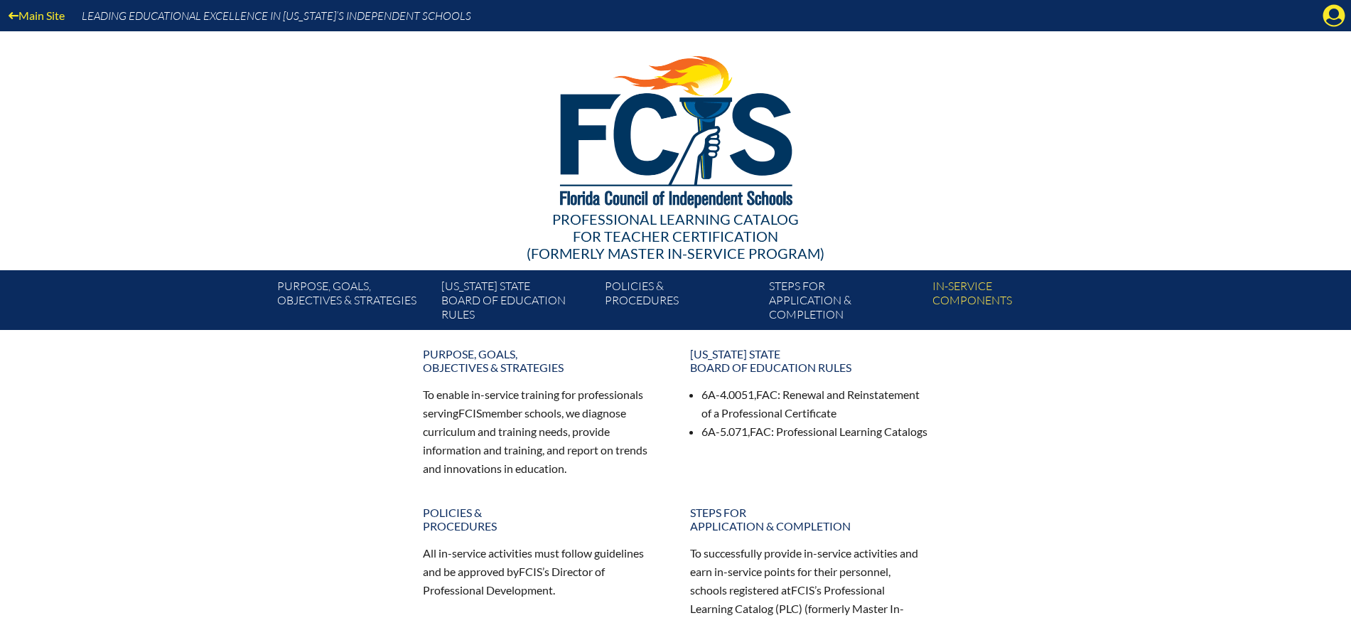
click at [1340, 18] on icon at bounding box center [1335, 16] width 22 height 22
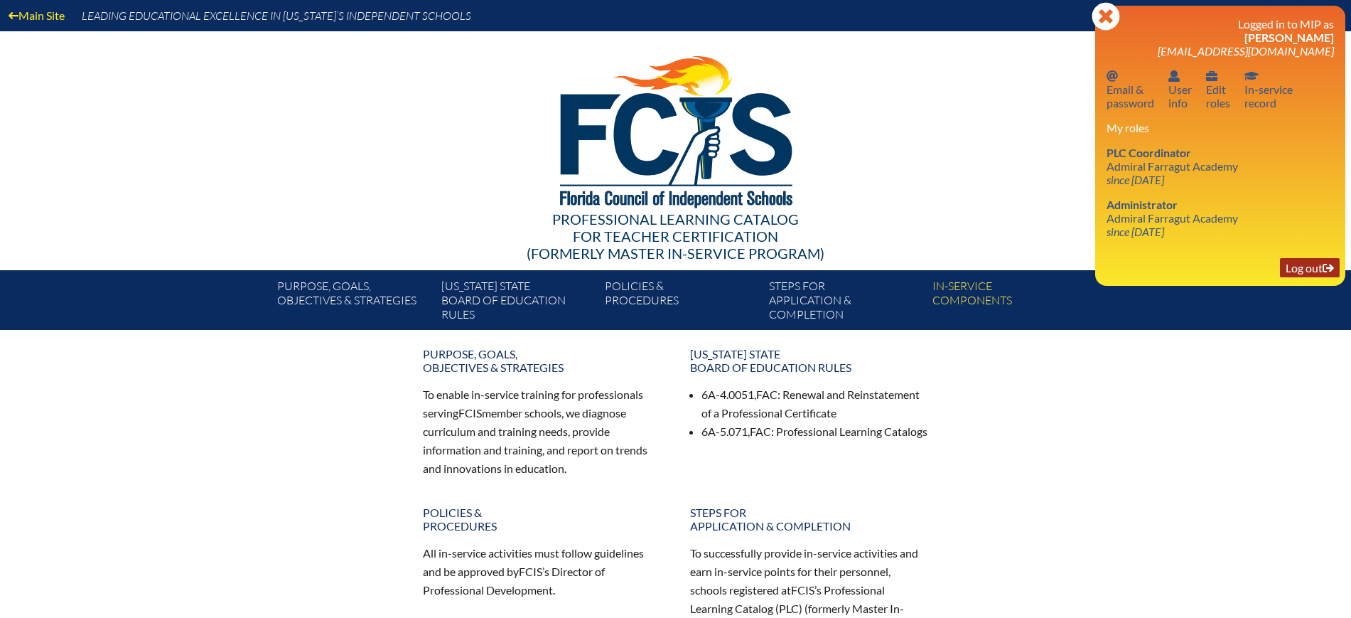
click at [1301, 264] on link "Log out Log out" at bounding box center [1310, 267] width 60 height 19
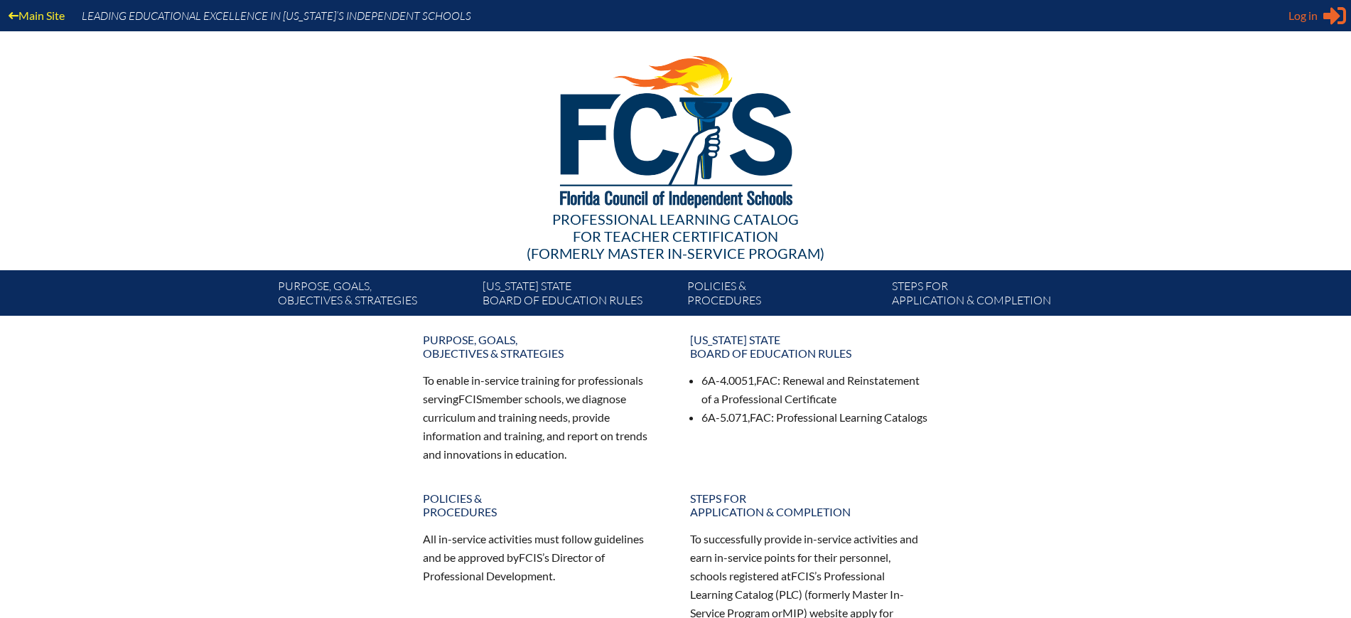
type input "[EMAIL_ADDRESS][DOMAIN_NAME]"
drag, startPoint x: 1297, startPoint y: 14, endPoint x: 1300, endPoint y: 20, distance: 7.3
click at [1297, 13] on span "Log in" at bounding box center [1303, 15] width 29 height 17
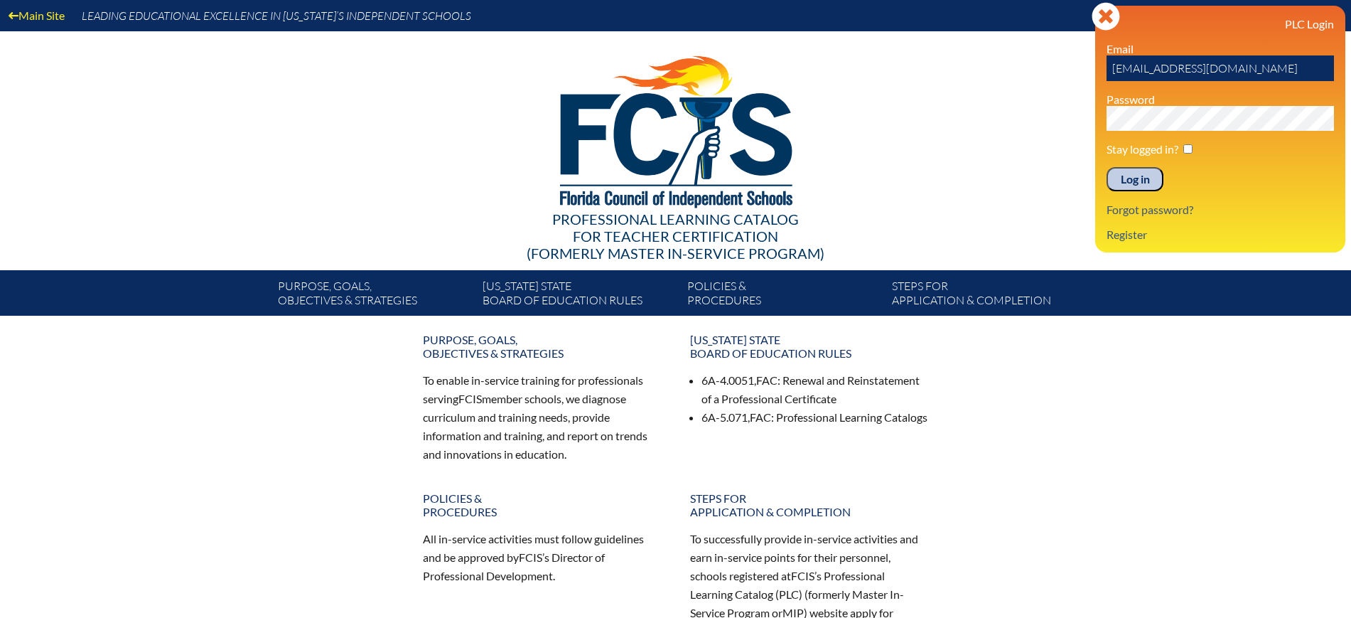
click at [1154, 173] on input "Log in" at bounding box center [1135, 179] width 57 height 24
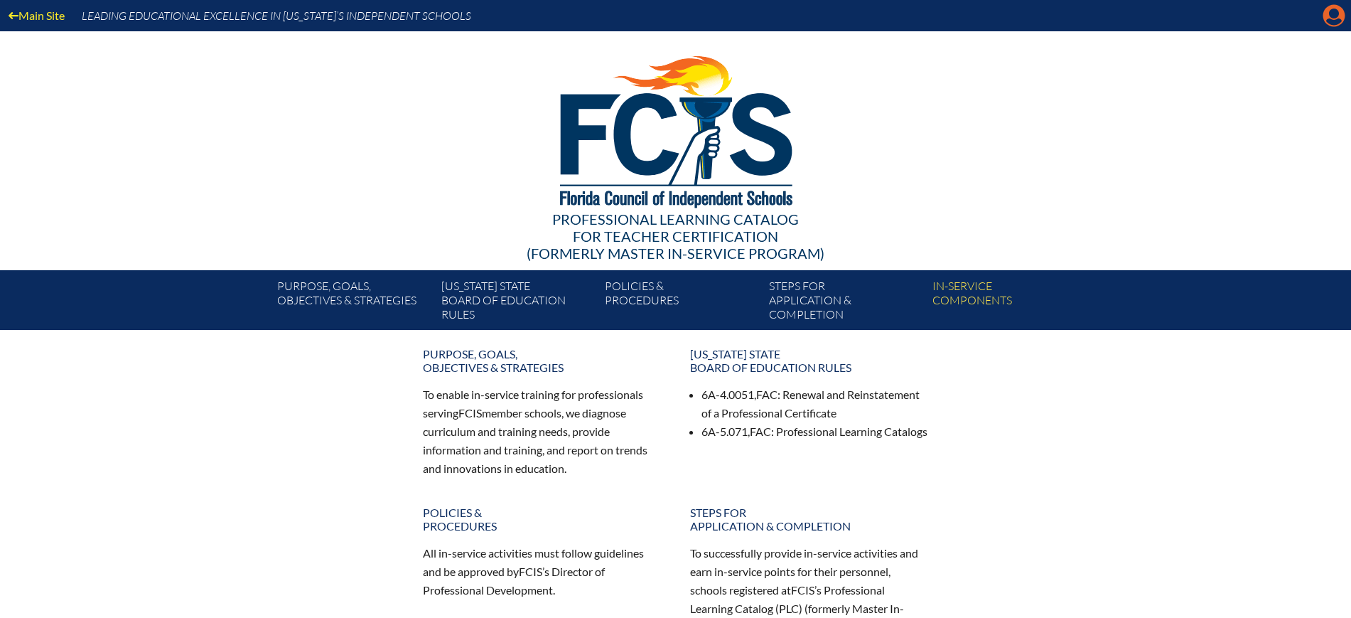
click at [1335, 17] on icon "Manage Account" at bounding box center [1334, 15] width 23 height 23
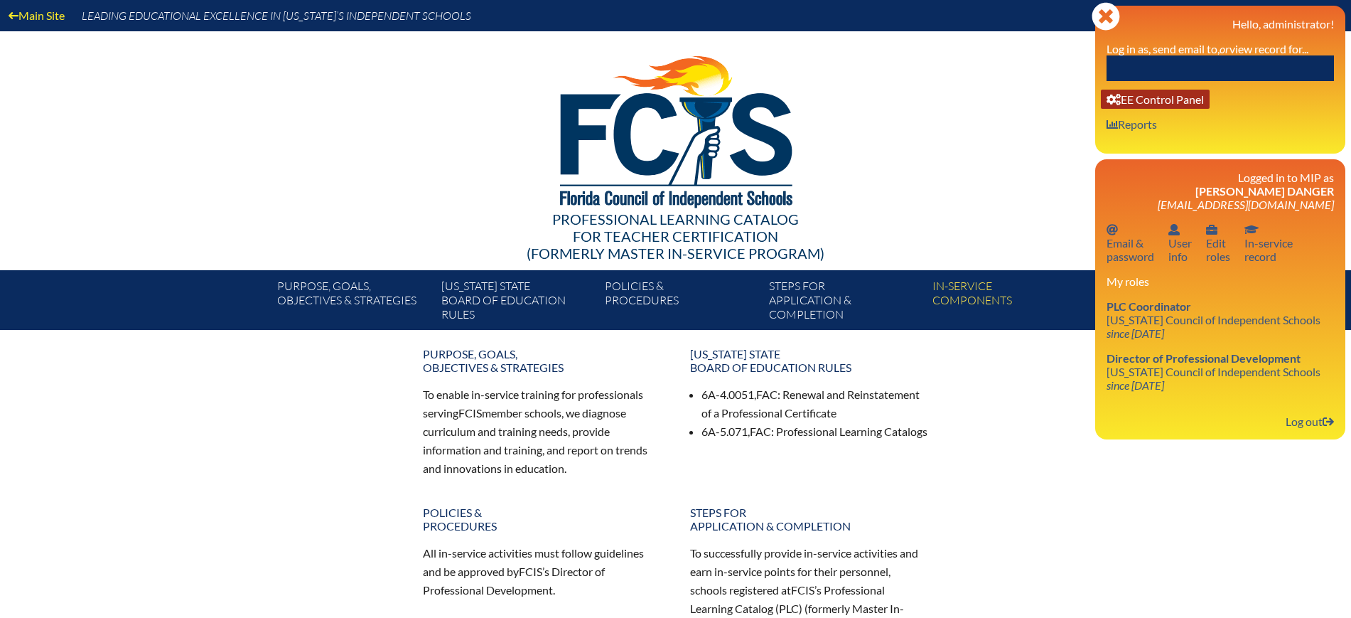
click at [1171, 96] on link "User info EE Control Panel" at bounding box center [1155, 99] width 109 height 19
click at [1180, 65] on input "text" at bounding box center [1220, 68] width 227 height 26
paste input "[PERSON_NAME]"
type input "[PERSON_NAME]"
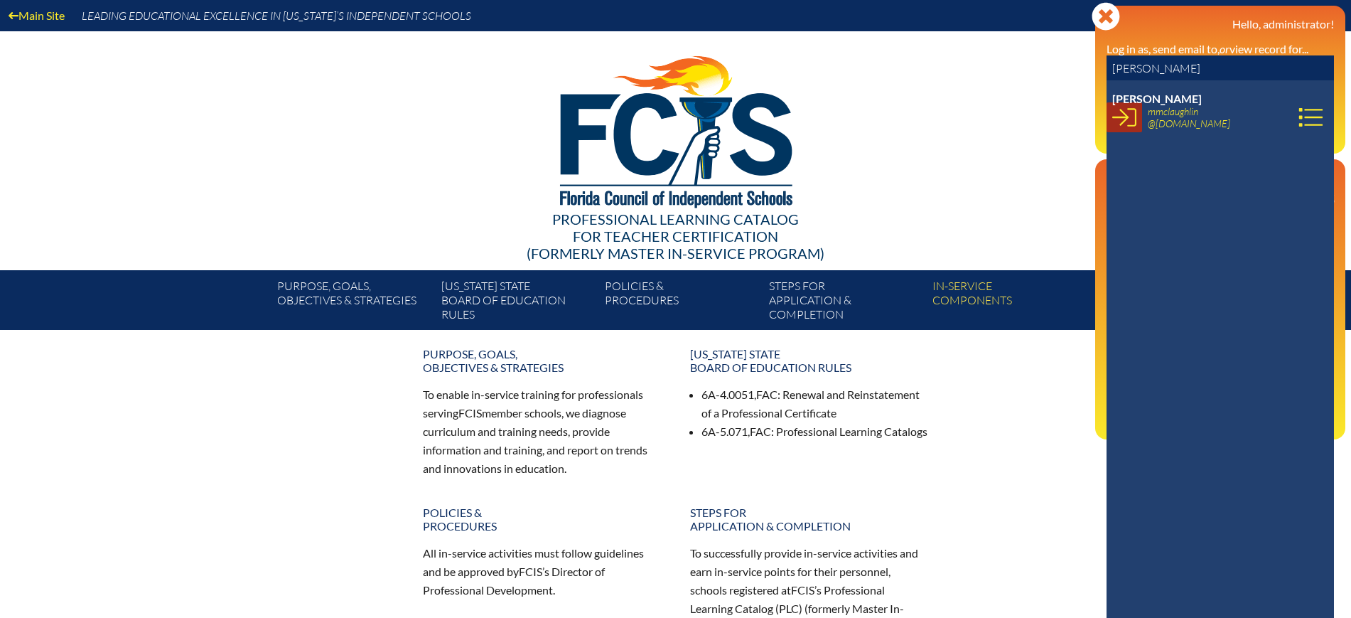
click at [1137, 118] on link at bounding box center [1125, 117] width 36 height 30
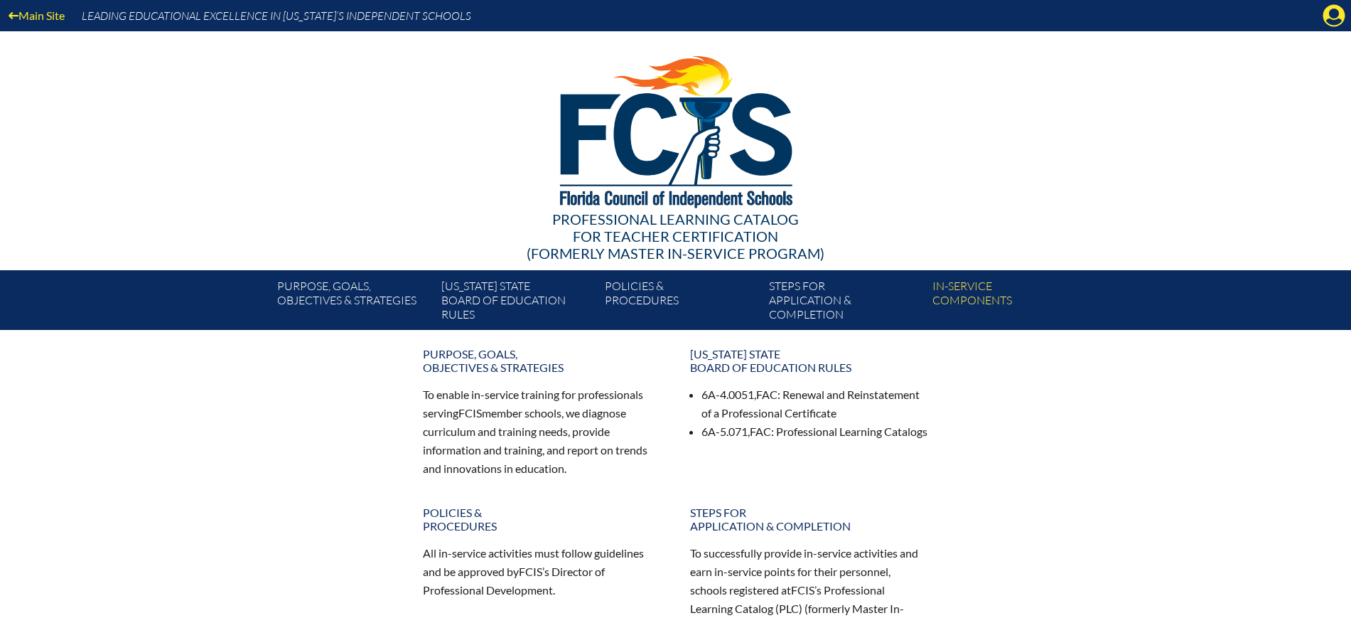
drag, startPoint x: 1334, startPoint y: 14, endPoint x: 1297, endPoint y: 41, distance: 45.8
click at [1334, 15] on icon "Manage account" at bounding box center [1334, 15] width 23 height 23
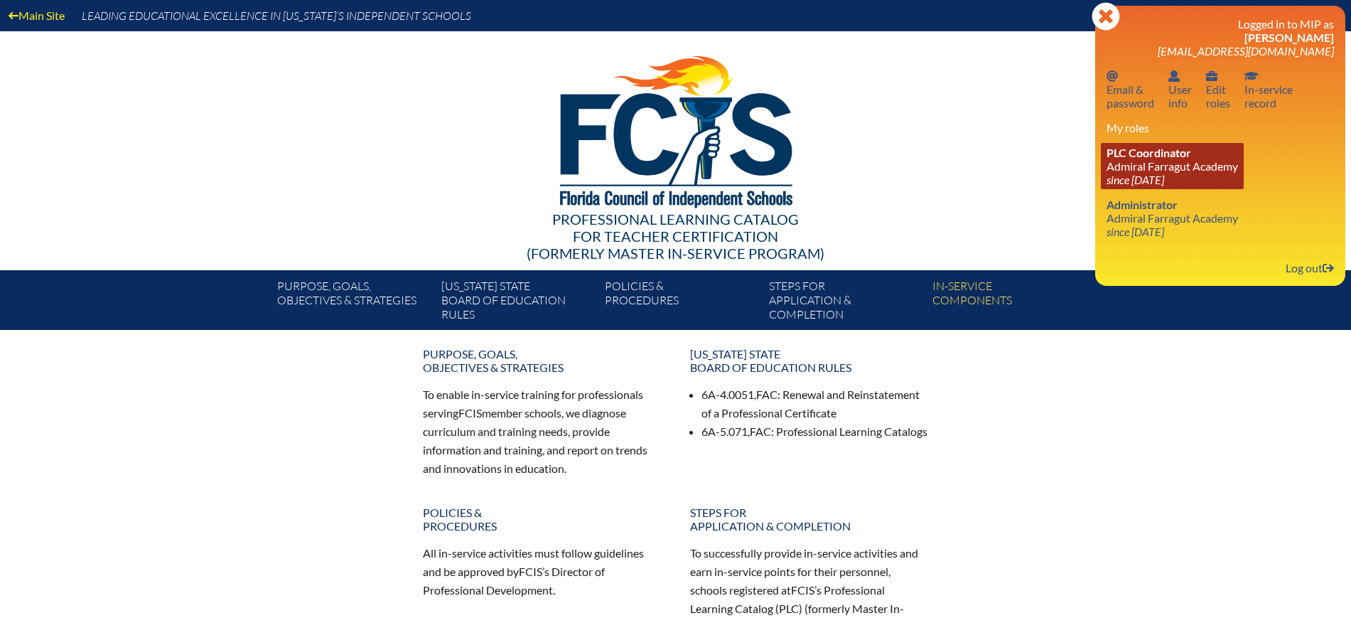
click at [1140, 173] on icon "since [DATE]" at bounding box center [1136, 180] width 58 height 14
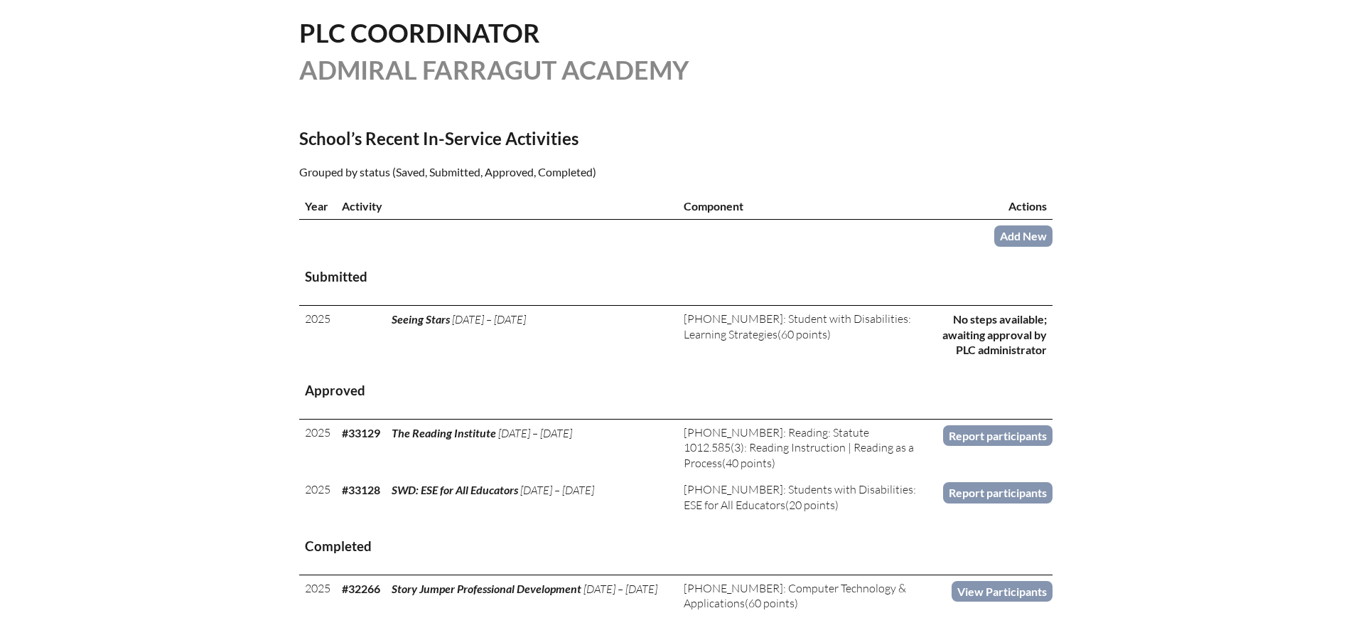
scroll to position [533, 0]
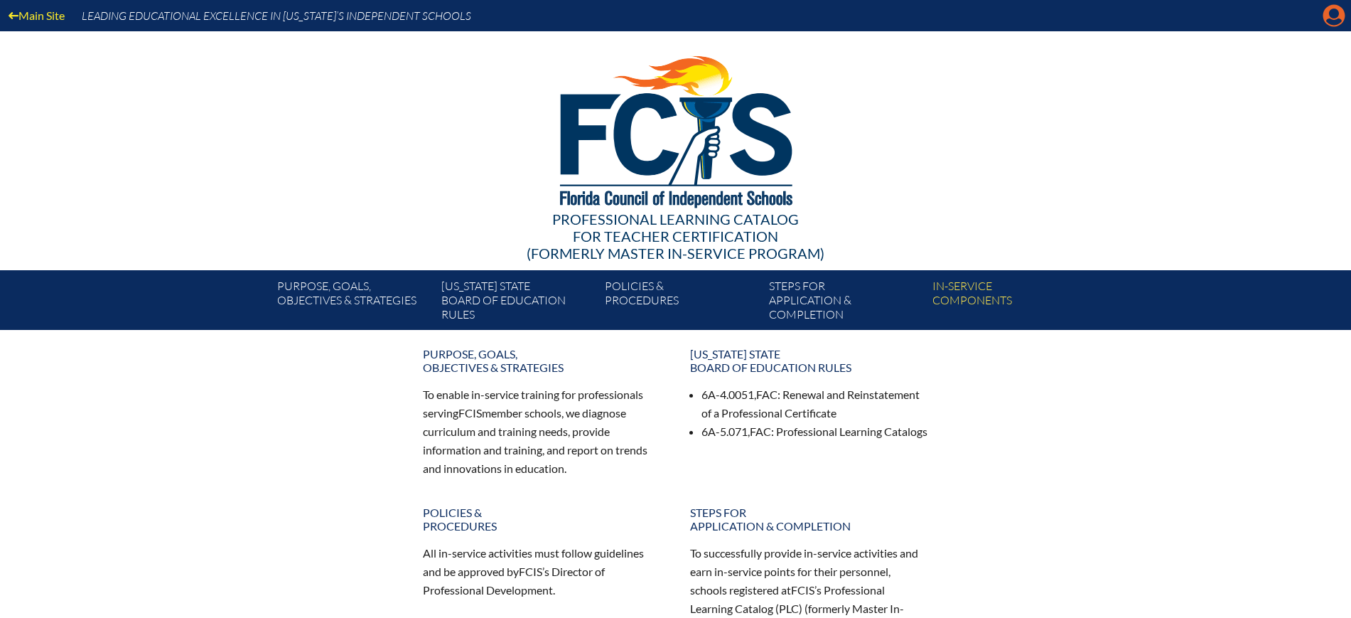
click at [1331, 14] on icon "Manage account" at bounding box center [1334, 15] width 23 height 23
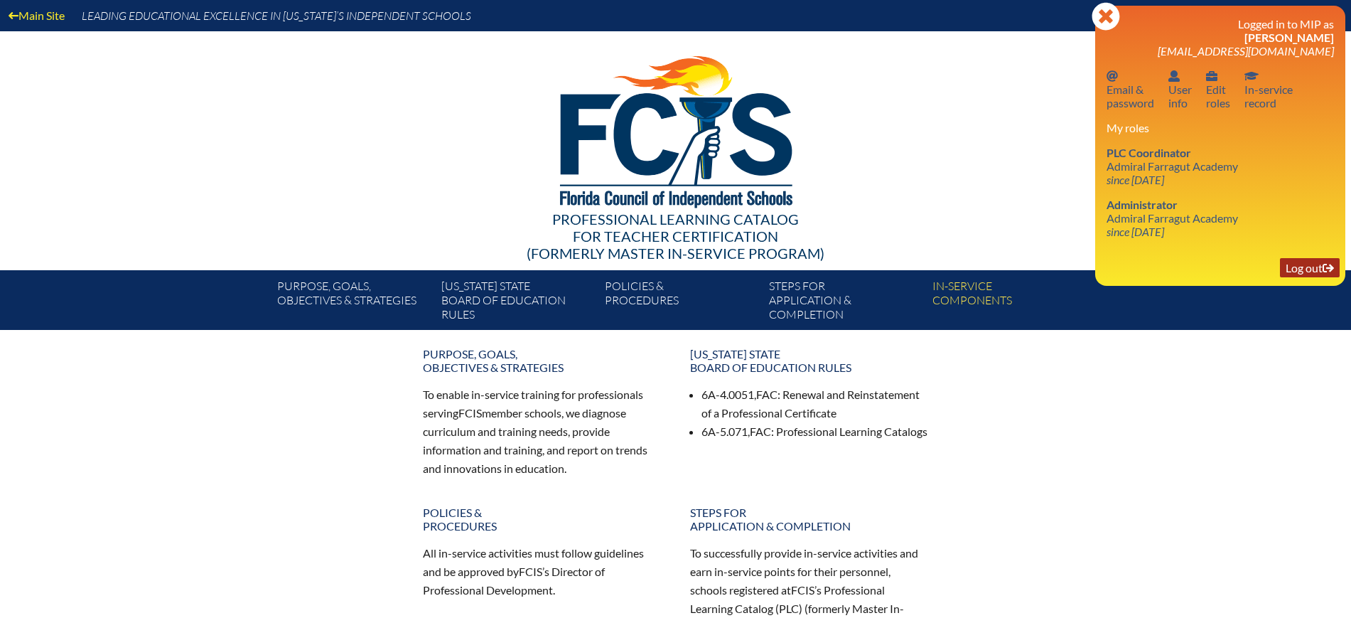
drag, startPoint x: 1301, startPoint y: 264, endPoint x: 1309, endPoint y: 218, distance: 46.9
click at [1304, 264] on link "Log out Log out" at bounding box center [1310, 267] width 60 height 19
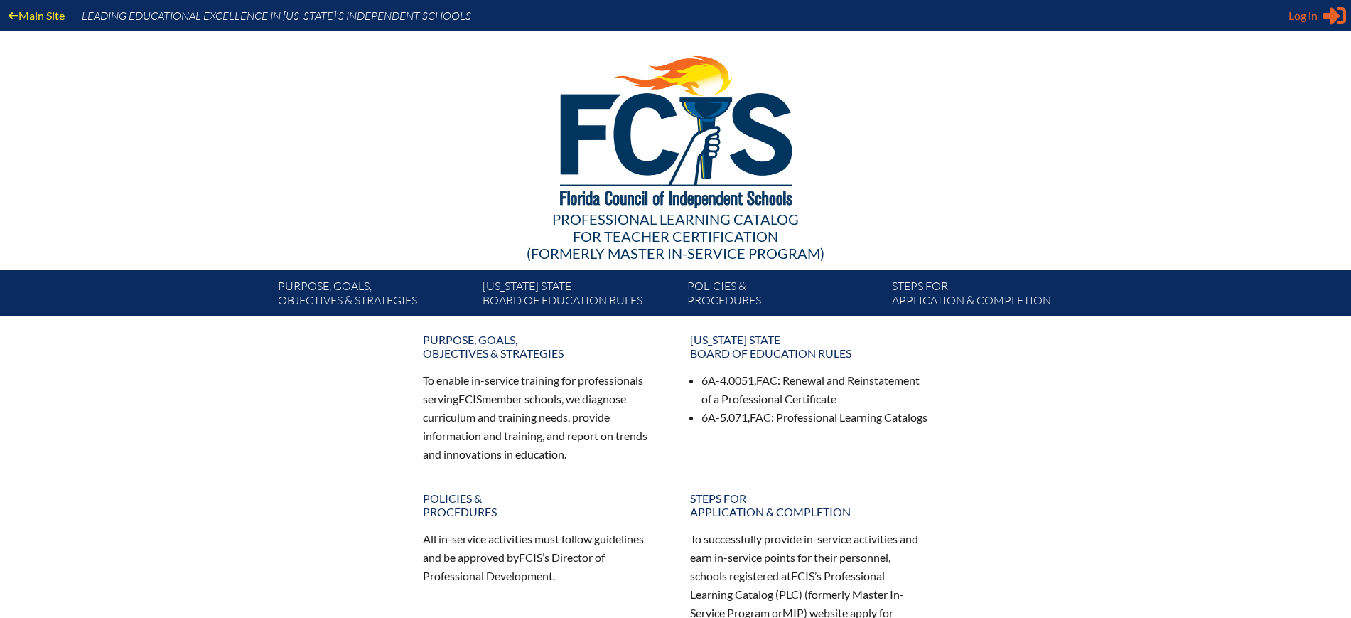
type input "[EMAIL_ADDRESS][DOMAIN_NAME]"
click at [1309, 17] on span "Log in" at bounding box center [1303, 15] width 29 height 17
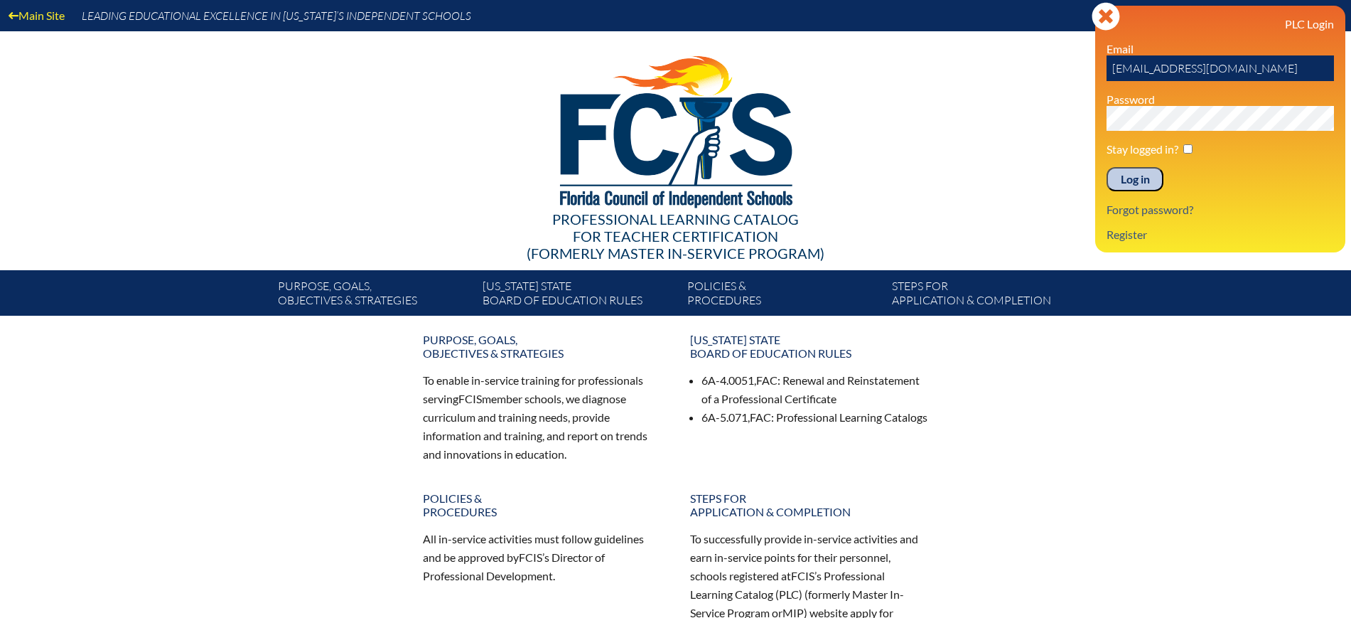
click at [1148, 172] on input "Log in" at bounding box center [1135, 179] width 57 height 24
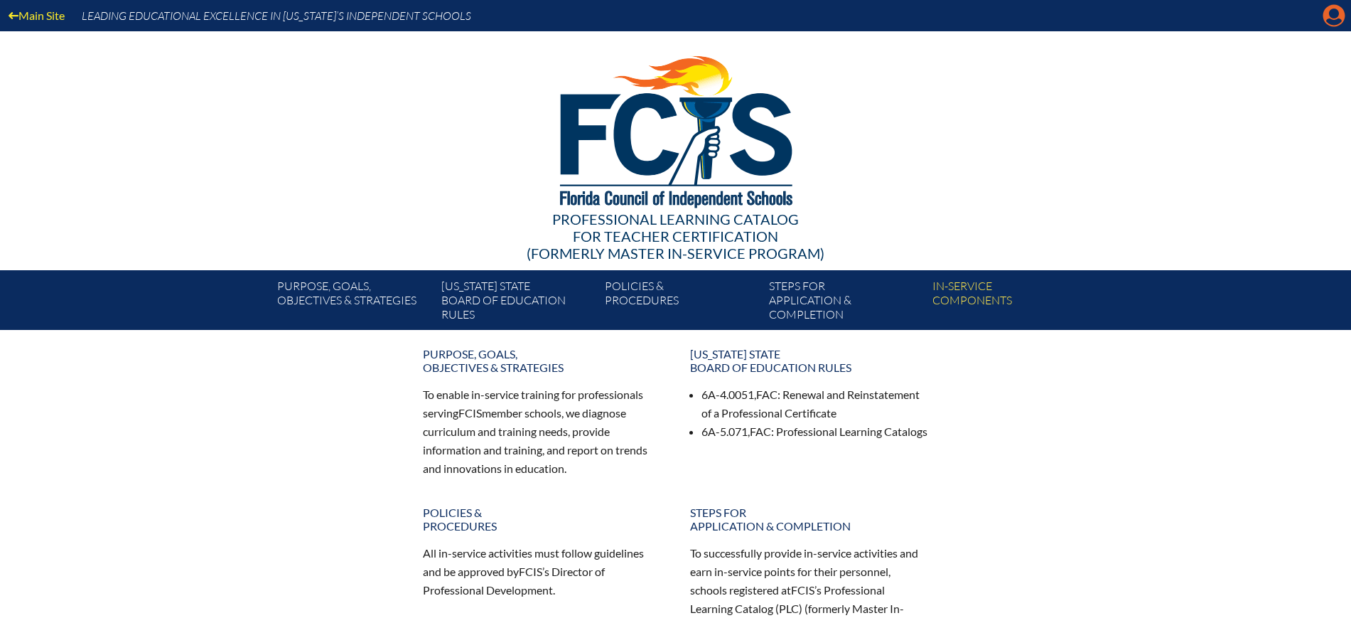
click at [1336, 14] on icon "Manage Account" at bounding box center [1334, 15] width 23 height 23
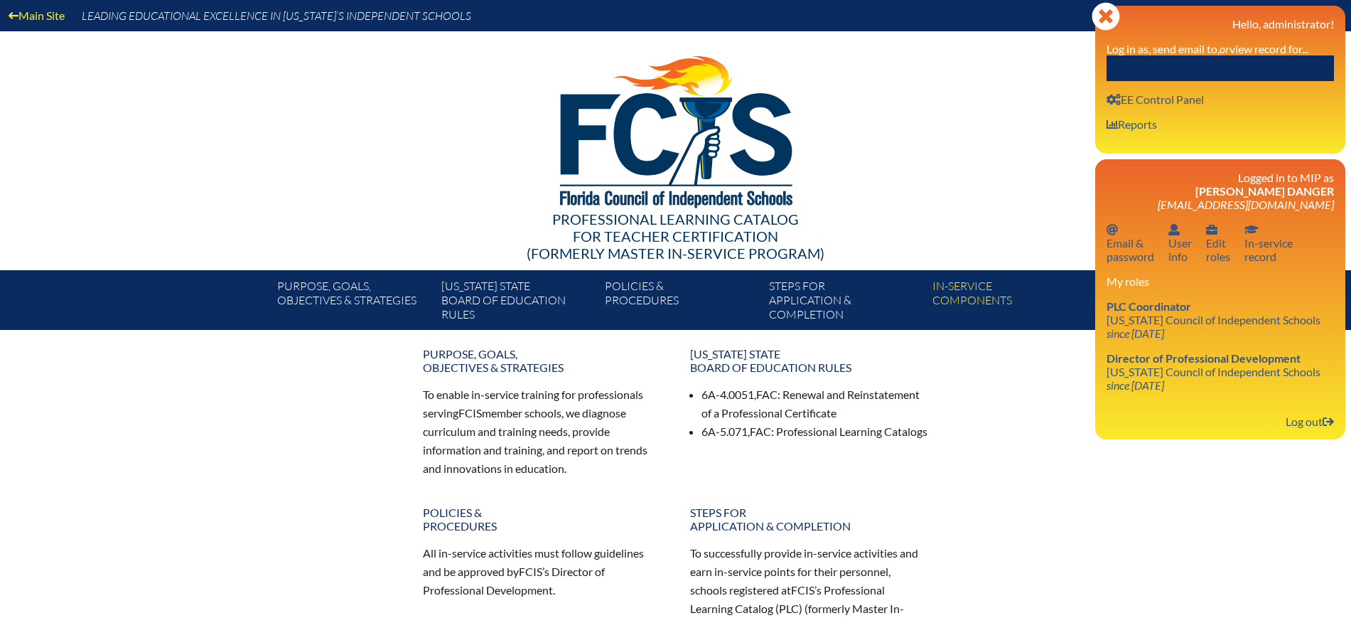
click at [1260, 60] on input "text" at bounding box center [1220, 68] width 227 height 26
paste input "Laura Lindsay"
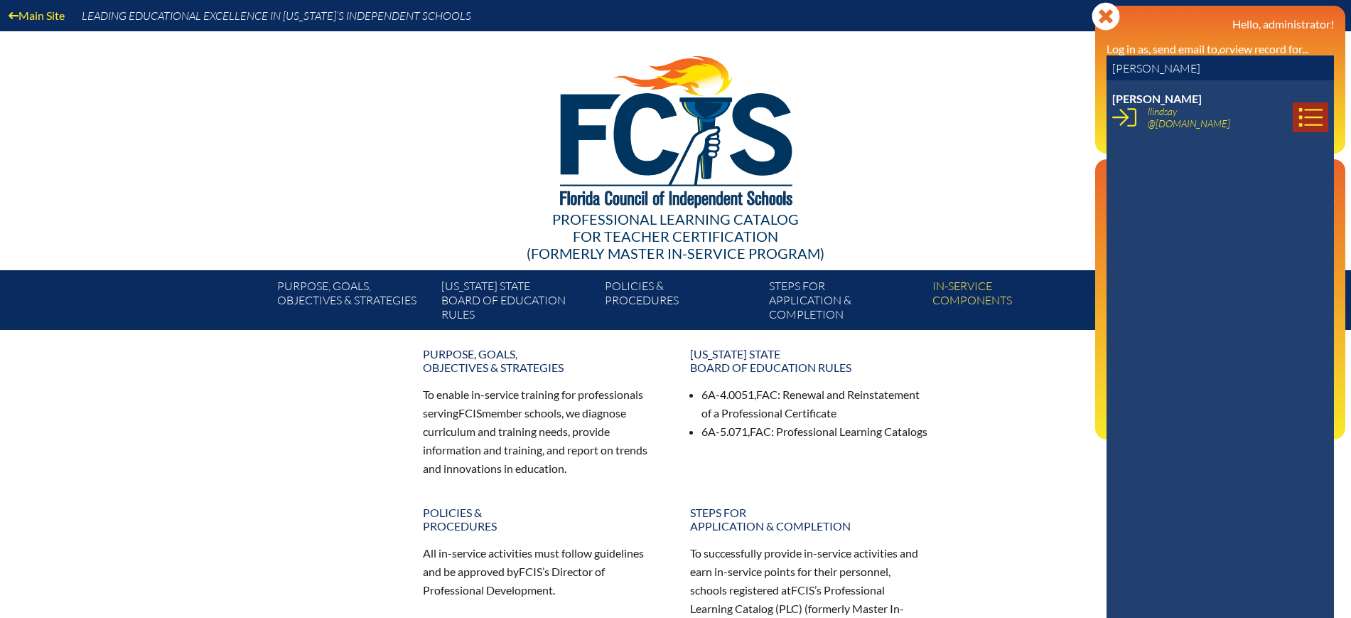
type input "Laura Lindsay"
drag, startPoint x: 1294, startPoint y: 110, endPoint x: 1185, endPoint y: 166, distance: 122.4
click at [1299, 110] on icon at bounding box center [1311, 117] width 24 height 24
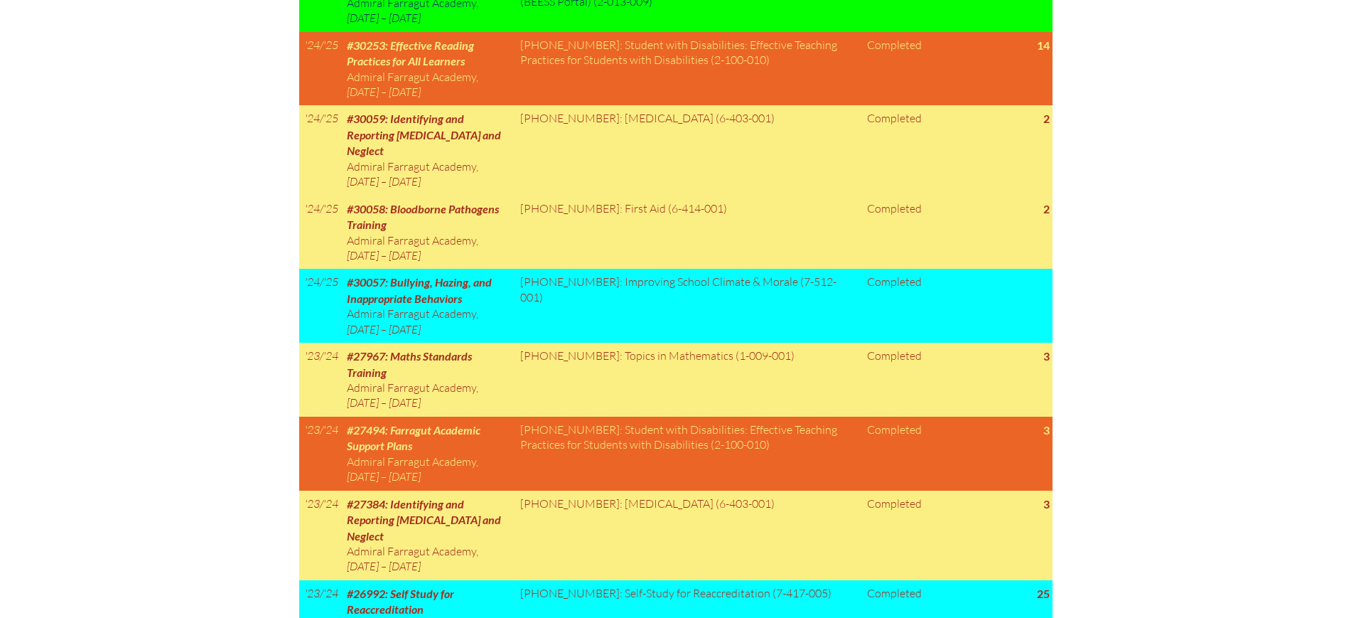
scroll to position [1301, 0]
